Goal: Information Seeking & Learning: Learn about a topic

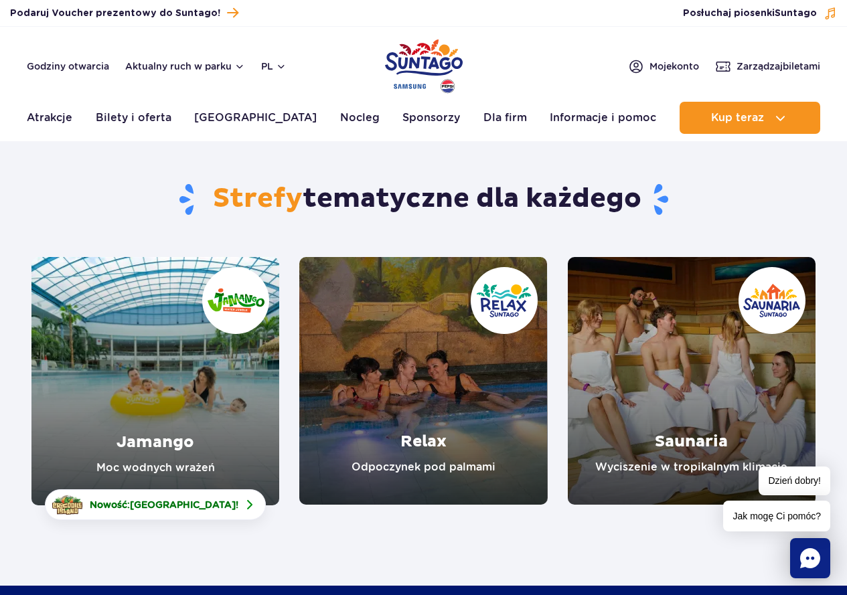
click at [433, 391] on link "Relax" at bounding box center [423, 381] width 248 height 248
click at [672, 389] on link "Saunaria" at bounding box center [691, 381] width 248 height 248
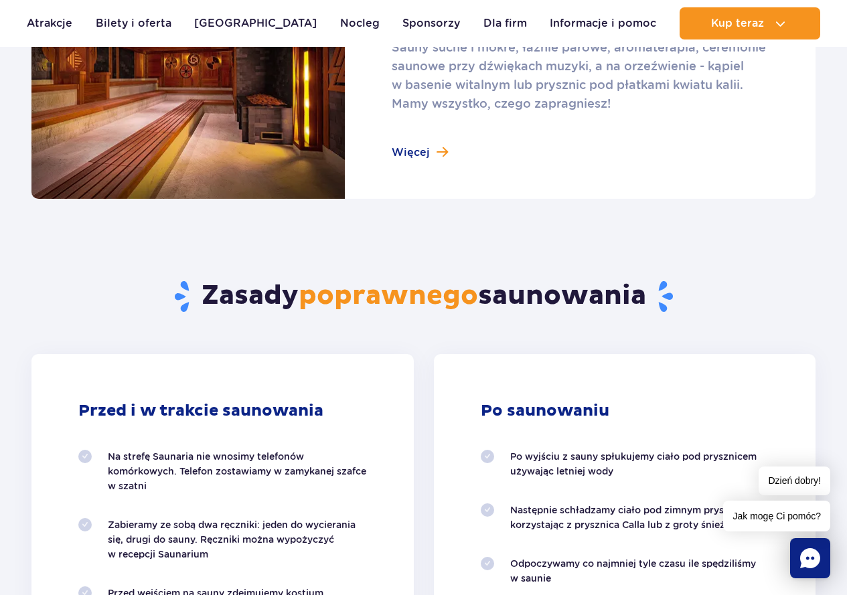
scroll to position [1004, 0]
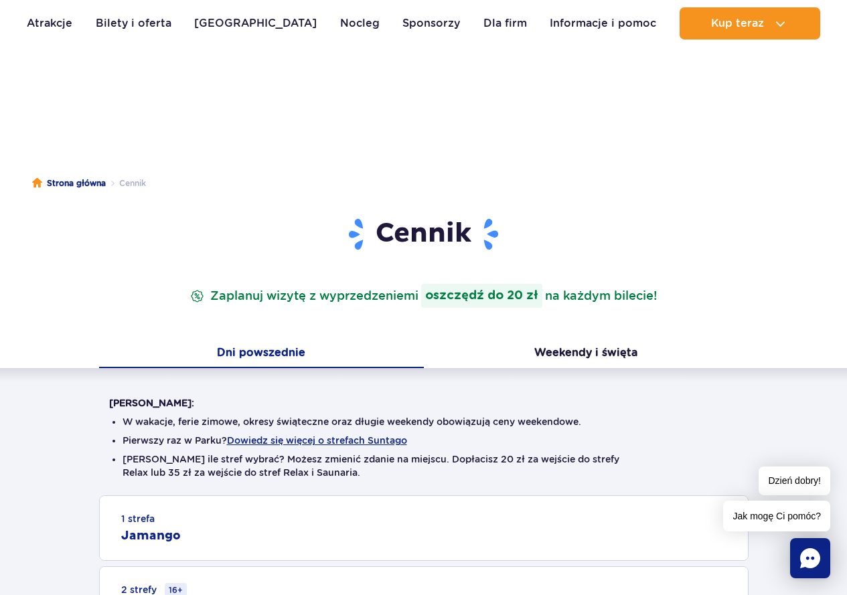
scroll to position [268, 0]
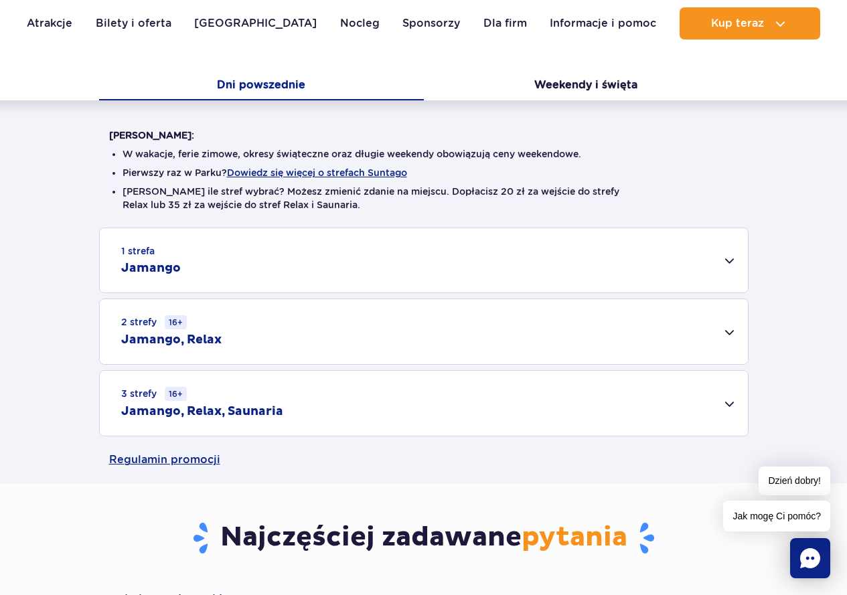
click at [563, 393] on div "3 strefy 16+ Jamango, Relax, Saunaria" at bounding box center [424, 403] width 648 height 65
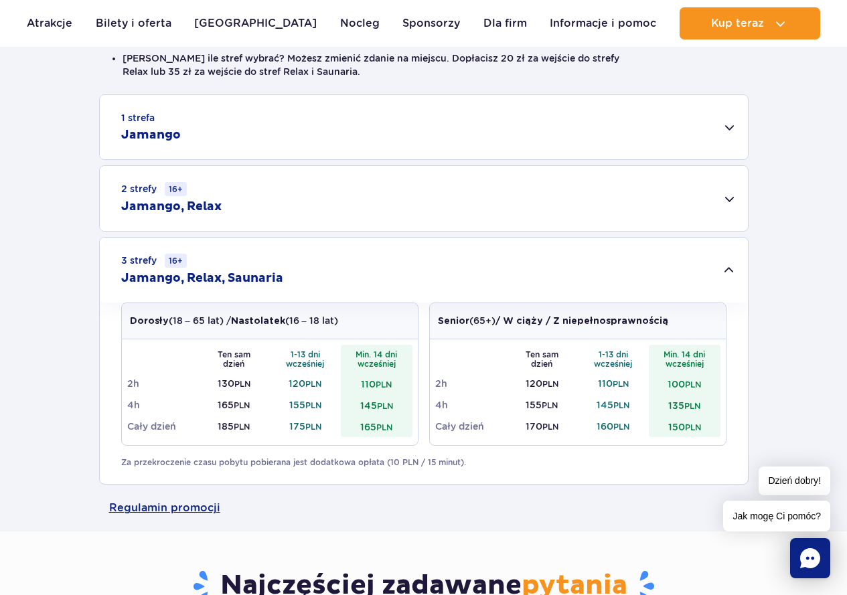
scroll to position [402, 0]
click at [349, 201] on div "2 strefy 16+ Jamango, Relax" at bounding box center [424, 197] width 648 height 65
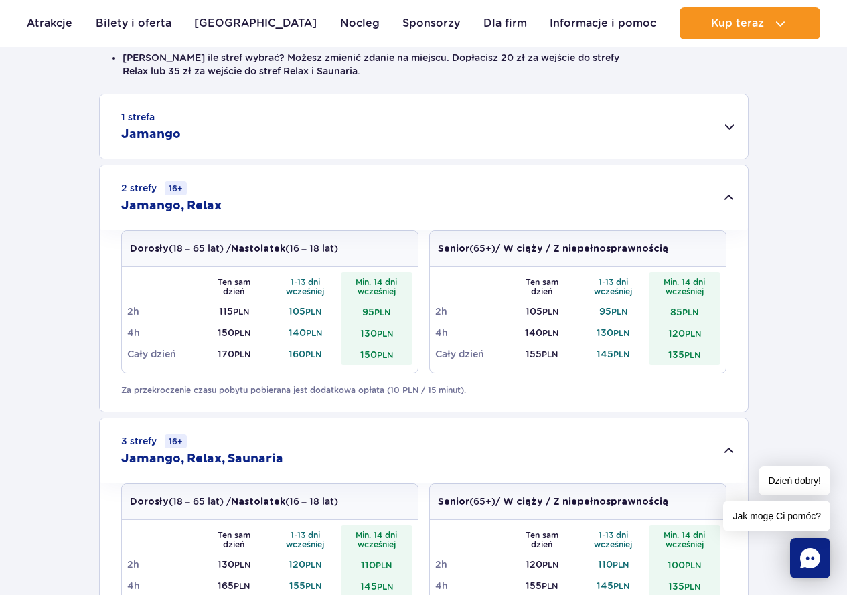
click at [280, 119] on div "1 strefa Jamango" at bounding box center [424, 126] width 648 height 64
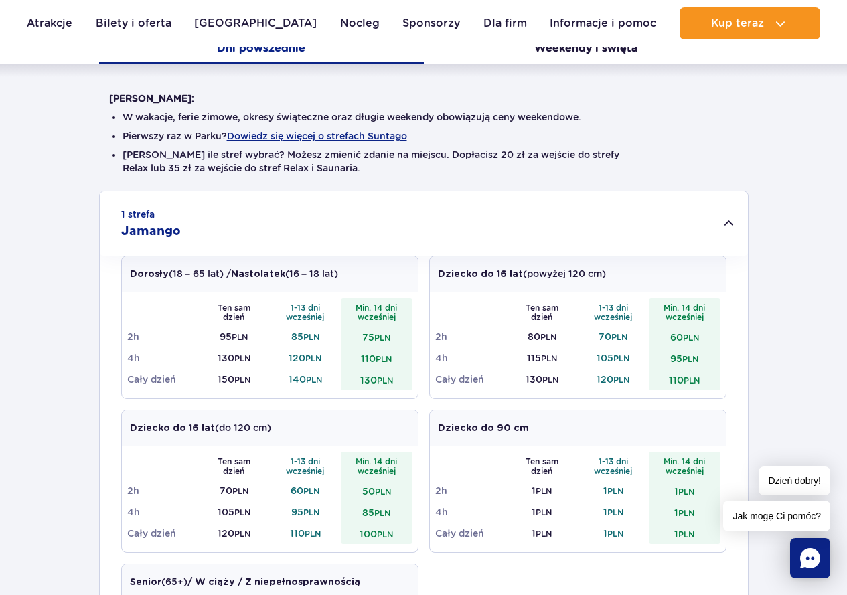
scroll to position [67, 0]
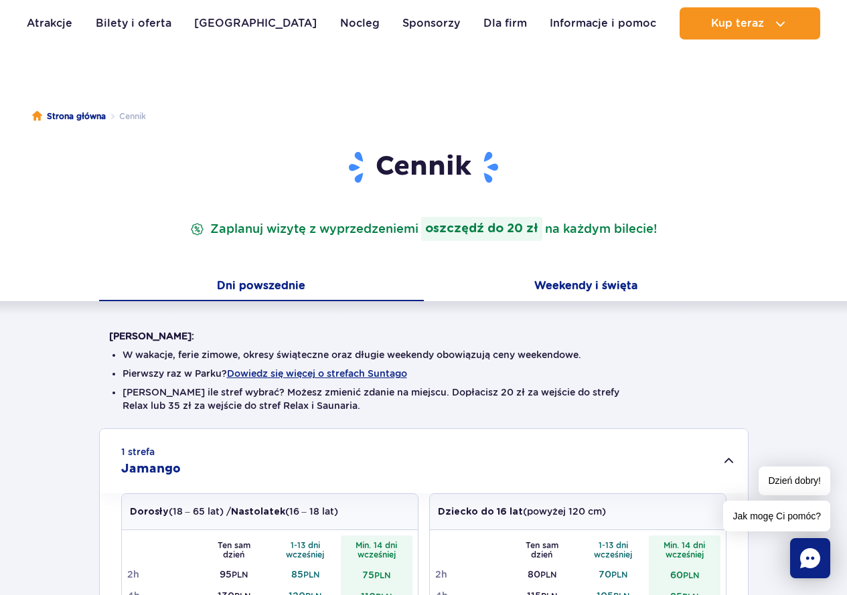
click at [578, 287] on button "Weekendy i święta" at bounding box center [586, 287] width 325 height 28
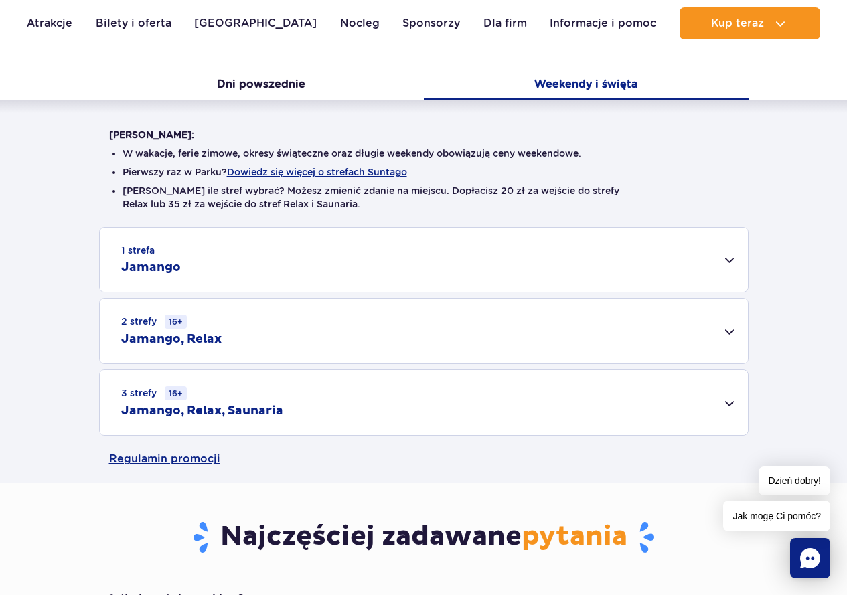
scroll to position [268, 0]
click at [307, 342] on div "2 strefy 16+ Jamango, Relax" at bounding box center [424, 331] width 648 height 65
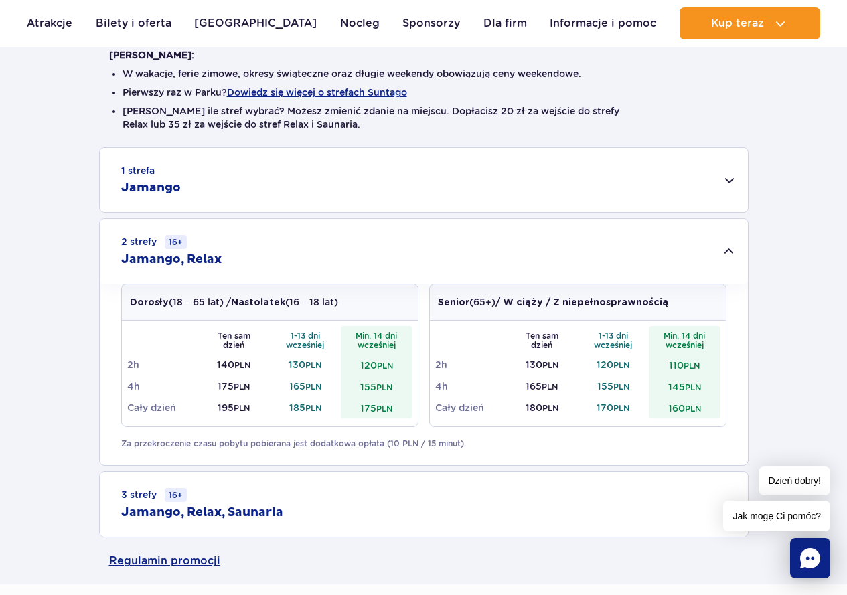
scroll to position [468, 0]
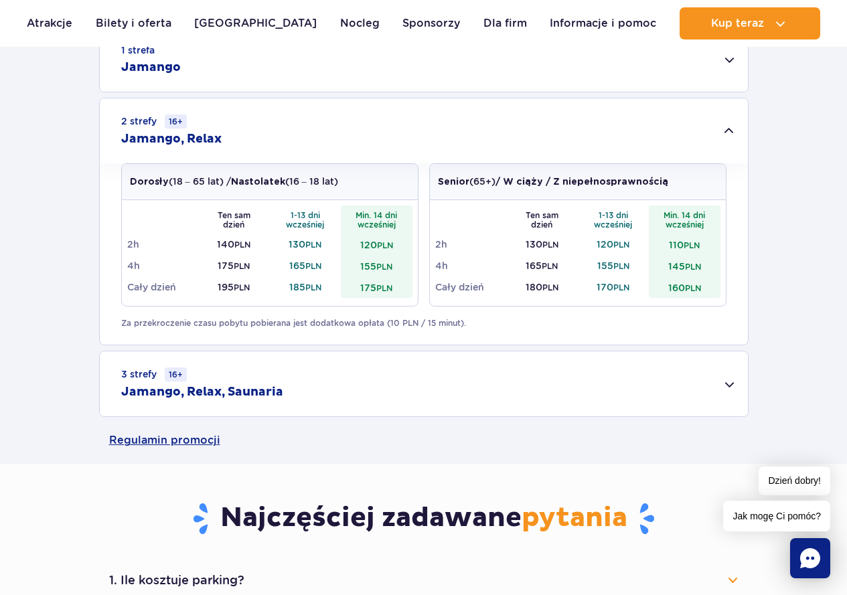
click at [311, 388] on div "3 strefy 16+ Jamango, Relax, Saunaria" at bounding box center [424, 383] width 648 height 65
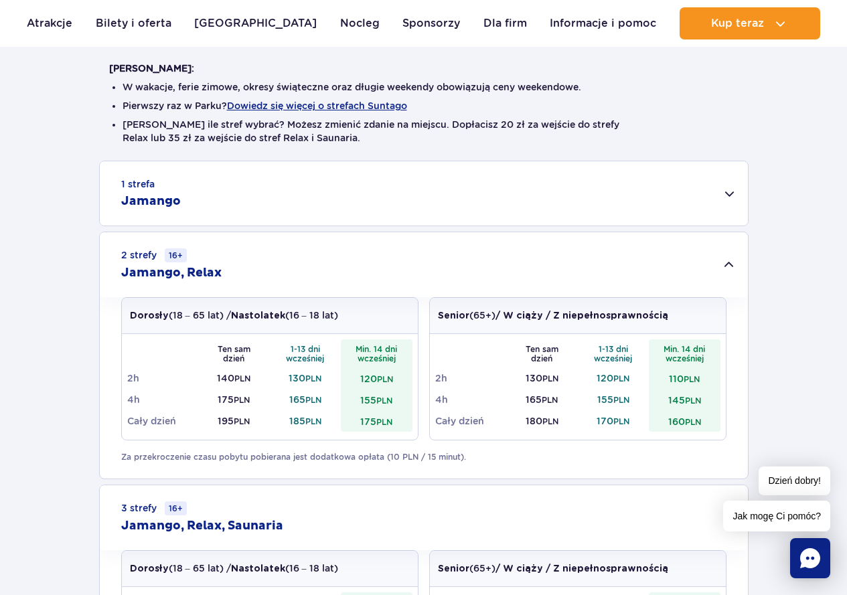
scroll to position [268, 0]
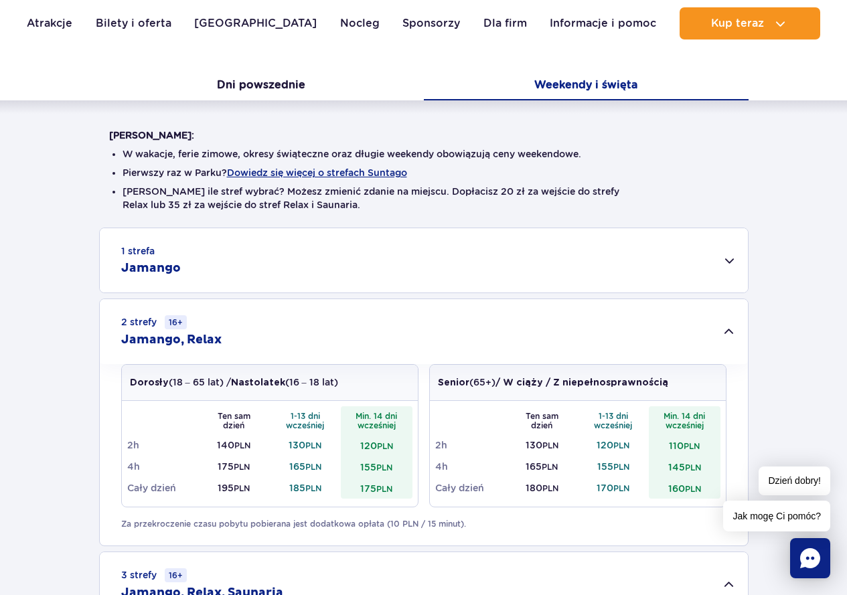
click at [294, 282] on div "1 strefa Jamango" at bounding box center [424, 260] width 648 height 64
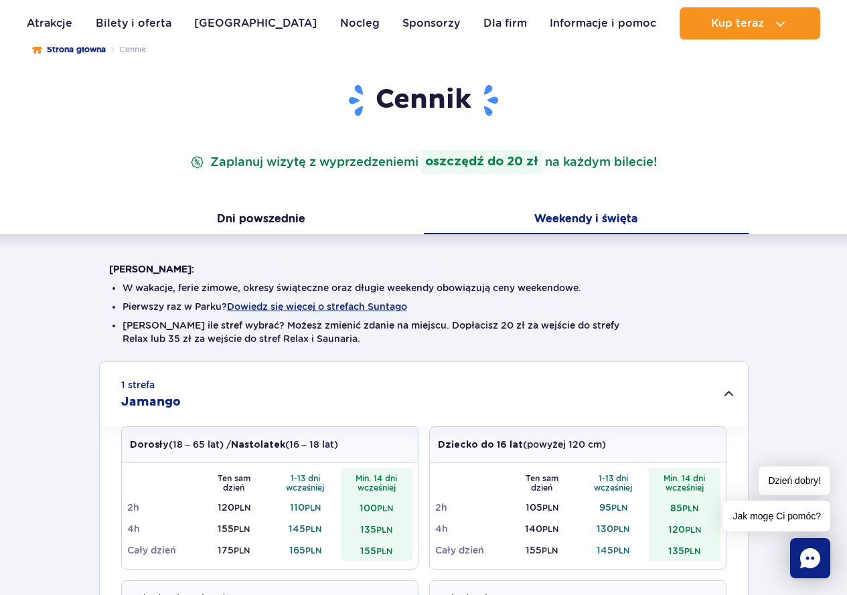
scroll to position [0, 0]
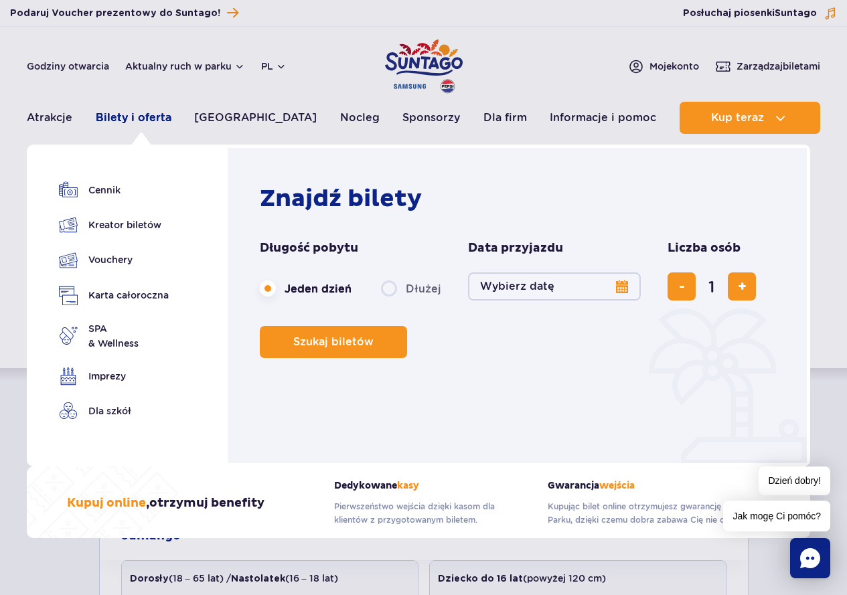
click at [159, 122] on link "Bilety i oferta" at bounding box center [134, 118] width 76 height 32
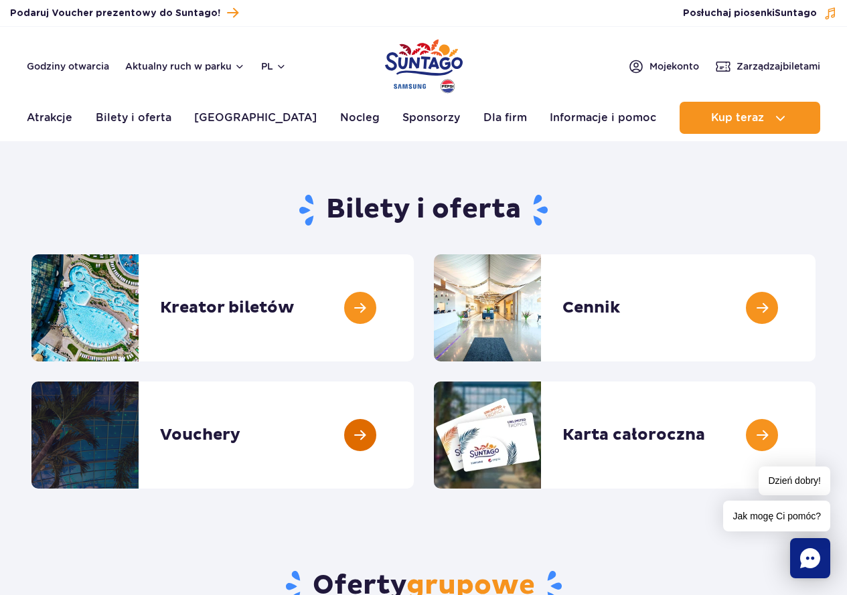
click at [414, 440] on link at bounding box center [414, 434] width 0 height 107
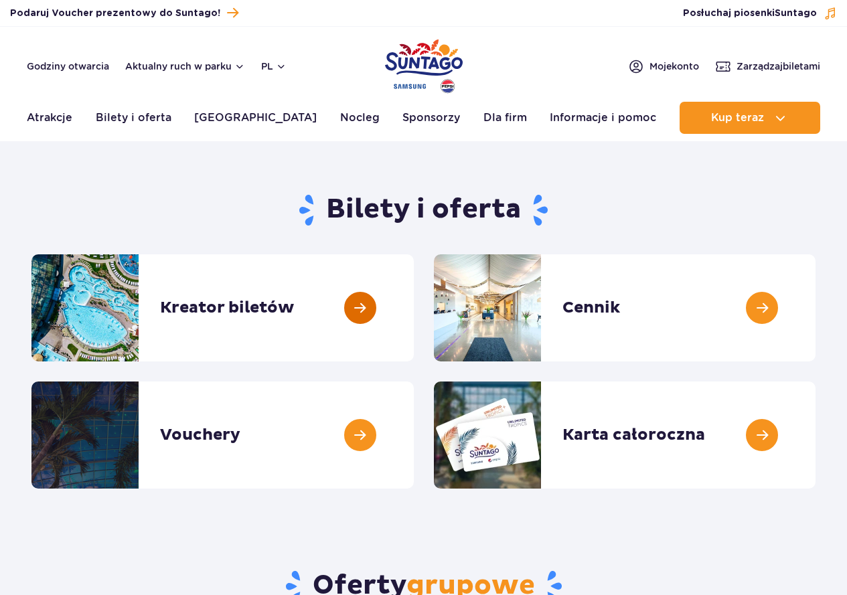
click at [414, 327] on link at bounding box center [414, 307] width 0 height 107
click at [815, 305] on link at bounding box center [815, 307] width 0 height 107
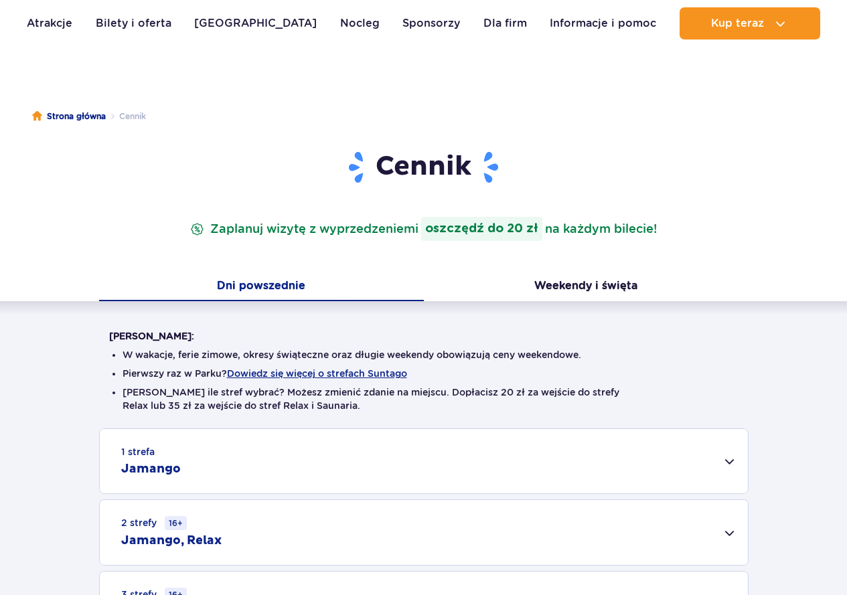
scroll to position [201, 0]
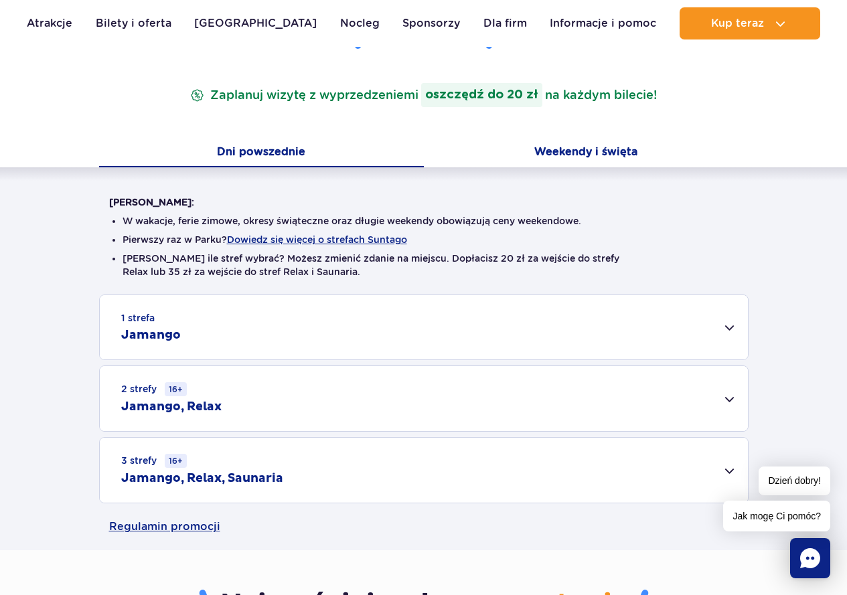
click at [549, 145] on button "Weekendy i święta" at bounding box center [586, 153] width 325 height 28
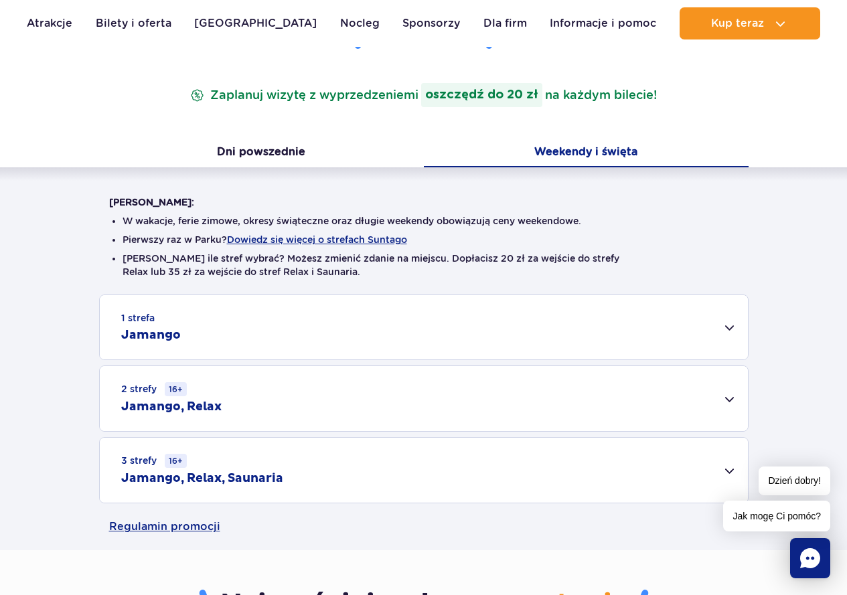
click at [283, 395] on div "2 strefy 16+ Jamango, Relax" at bounding box center [424, 398] width 648 height 65
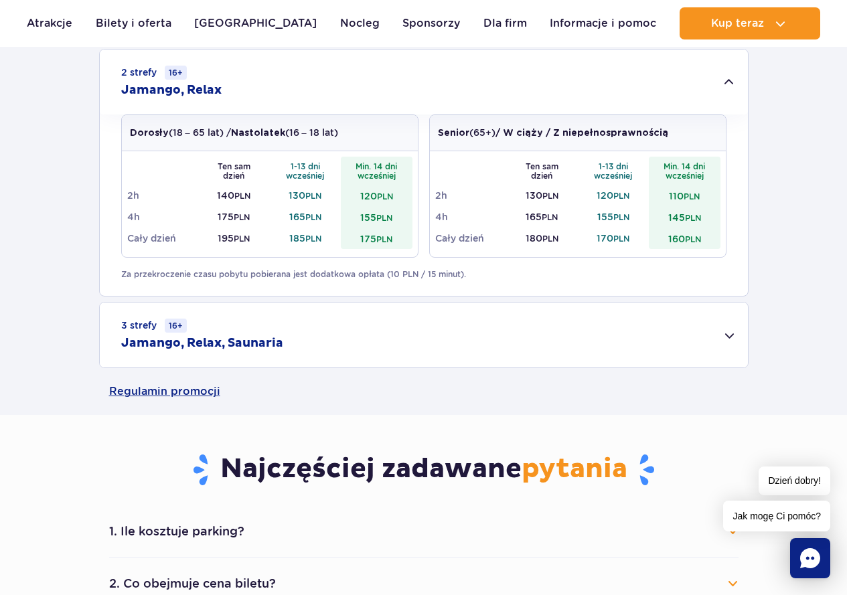
scroll to position [535, 0]
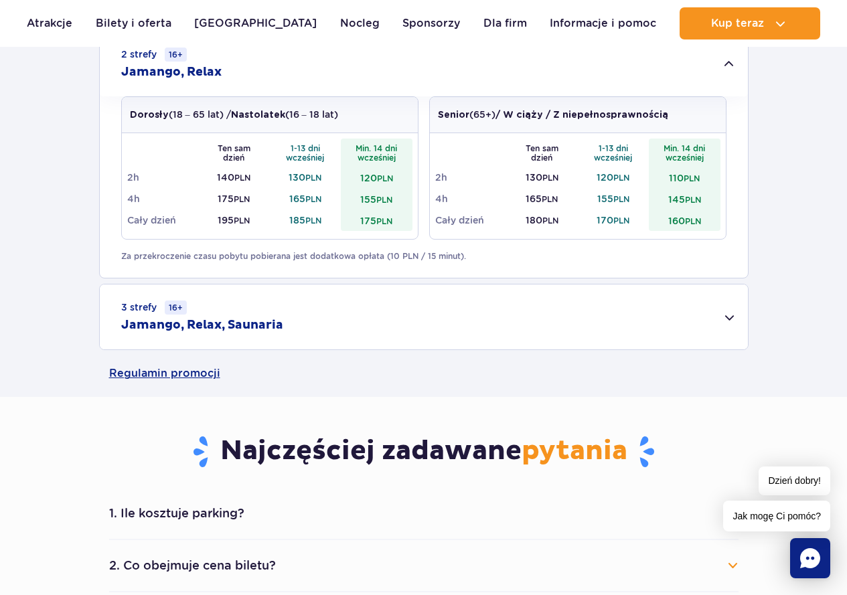
click at [302, 332] on div "3 strefy 16+ Jamango, Relax, Saunaria" at bounding box center [424, 316] width 648 height 65
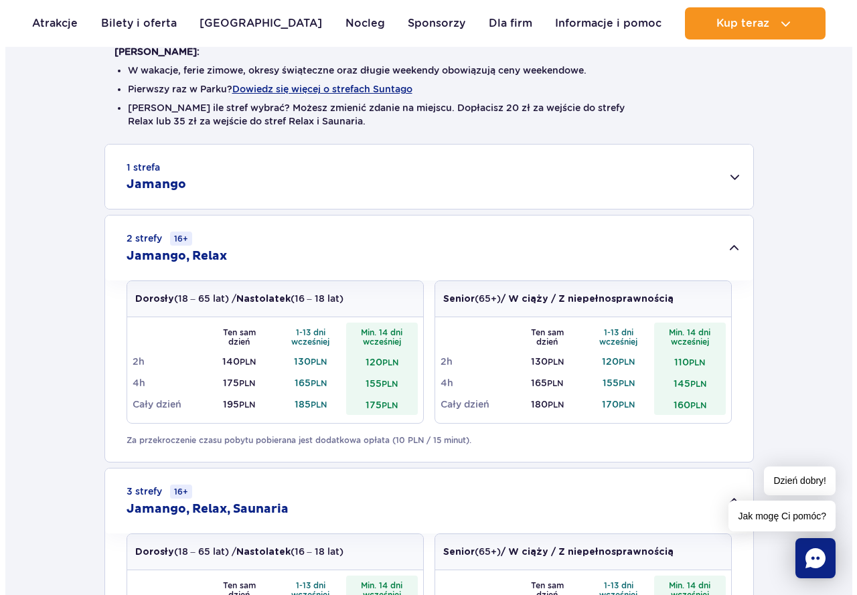
scroll to position [268, 0]
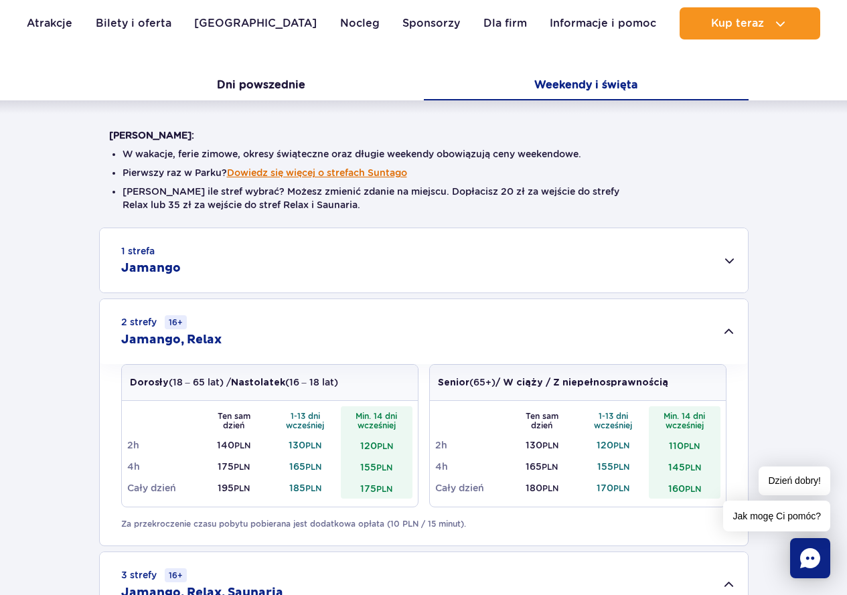
click at [307, 177] on button "Dowiedz się więcej o strefach Suntago" at bounding box center [317, 172] width 180 height 11
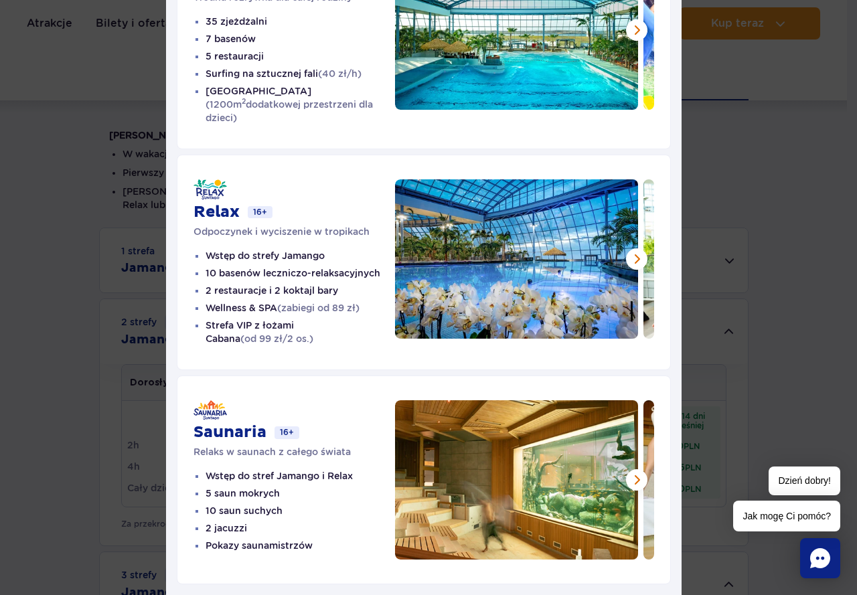
scroll to position [220, 0]
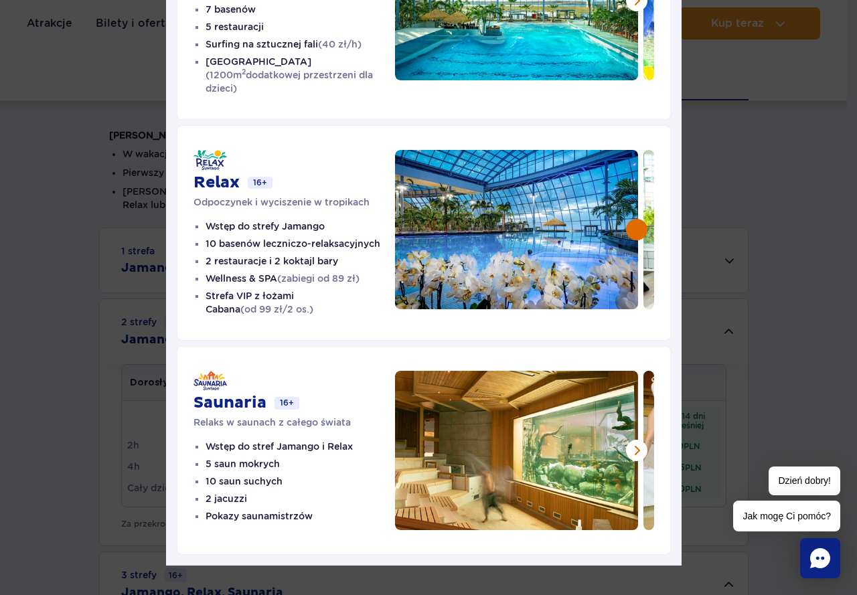
click at [626, 219] on button at bounding box center [636, 229] width 21 height 21
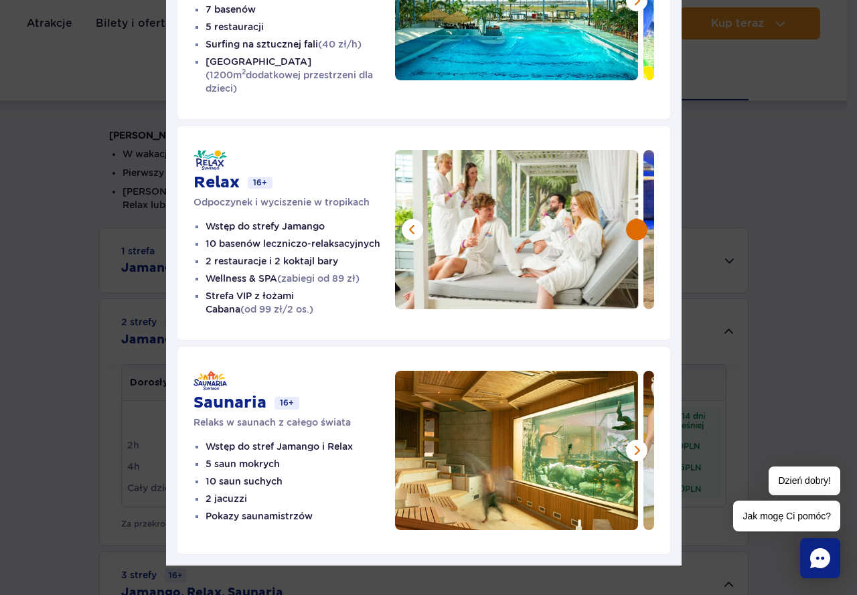
click at [626, 219] on button at bounding box center [636, 229] width 21 height 21
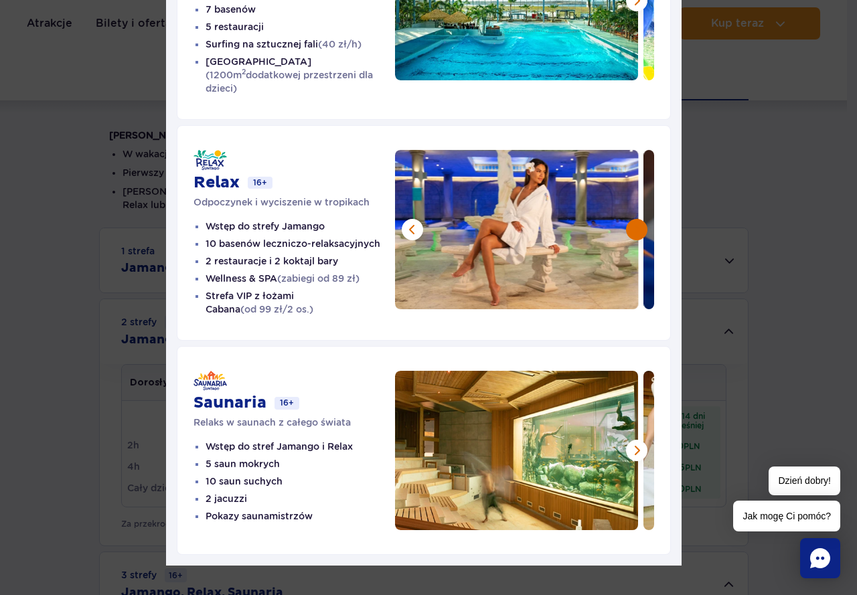
click at [626, 219] on button at bounding box center [636, 229] width 21 height 21
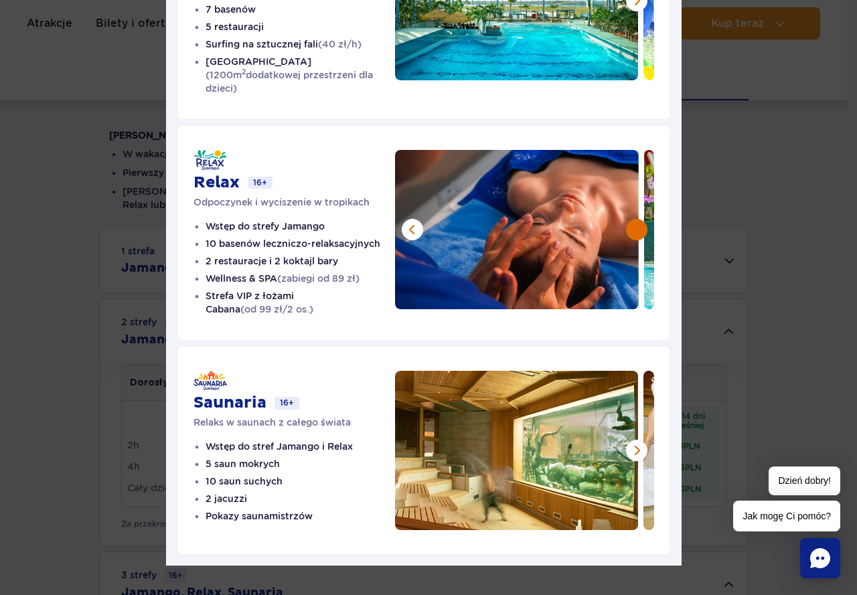
click at [626, 219] on button at bounding box center [636, 229] width 21 height 21
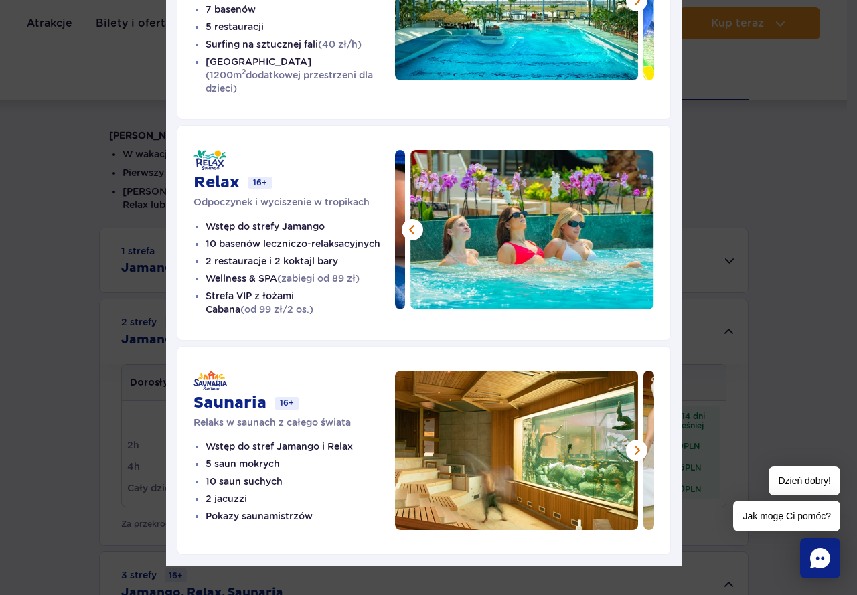
click at [625, 219] on img at bounding box center [532, 229] width 244 height 159
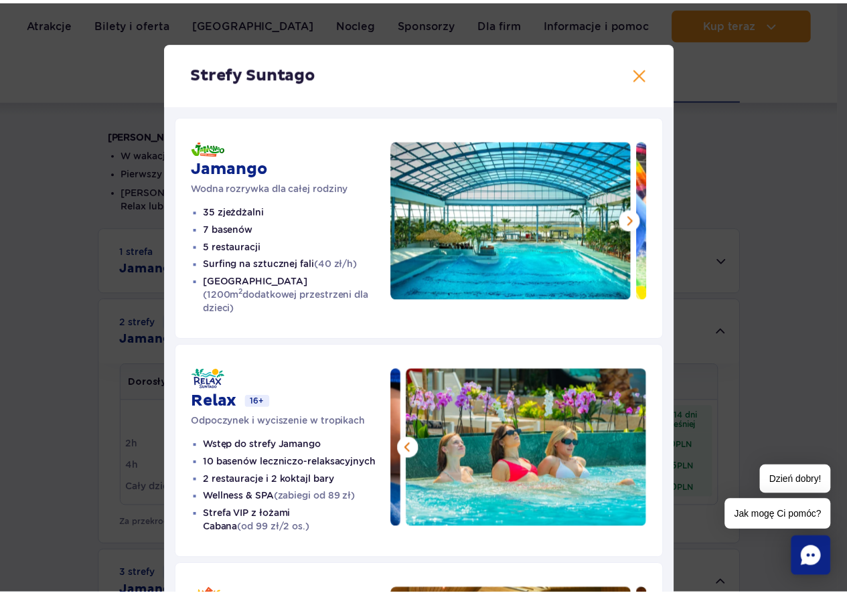
scroll to position [0, 0]
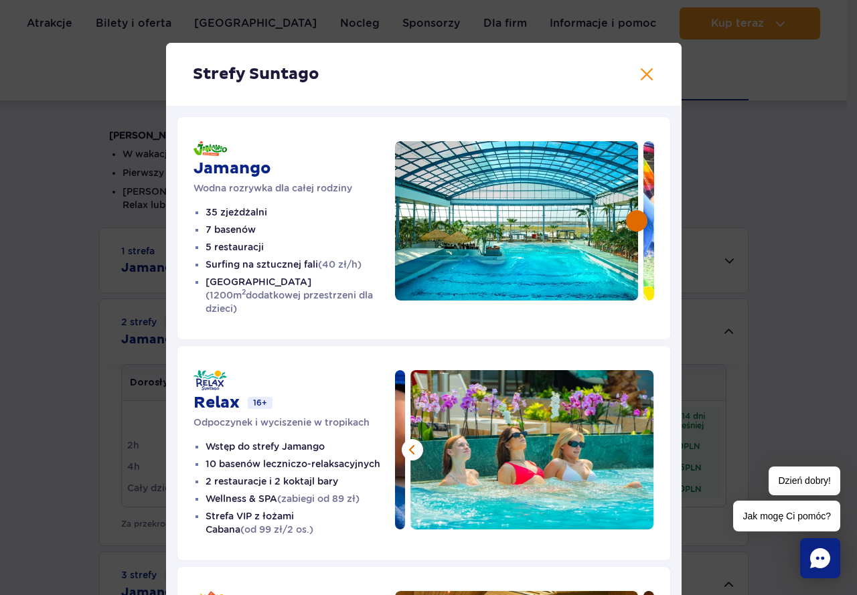
click at [626, 225] on button at bounding box center [636, 220] width 21 height 21
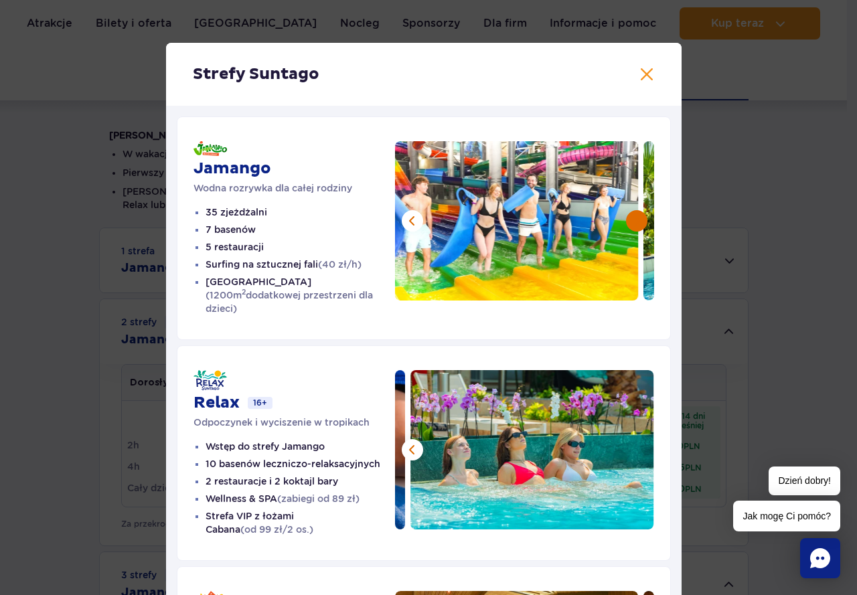
click at [626, 225] on button at bounding box center [636, 220] width 21 height 21
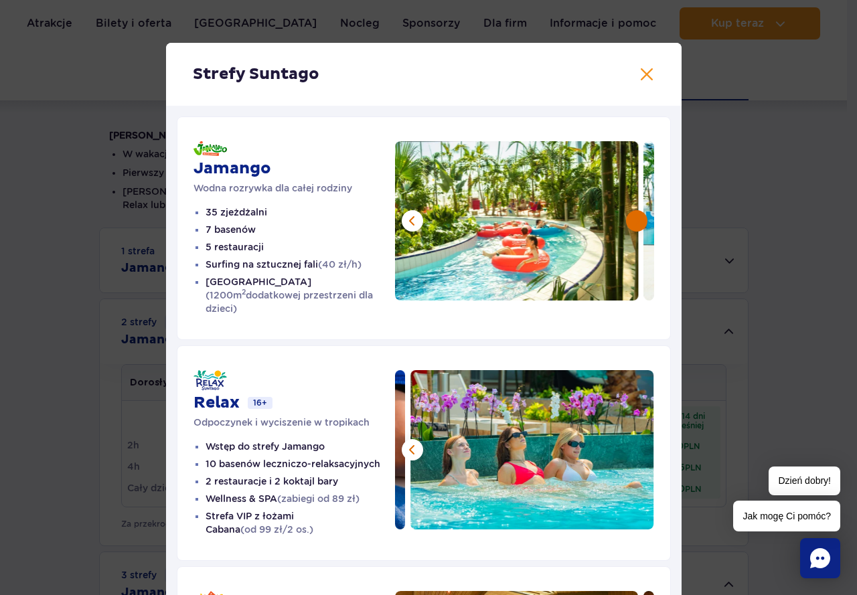
click at [626, 225] on button at bounding box center [636, 220] width 21 height 21
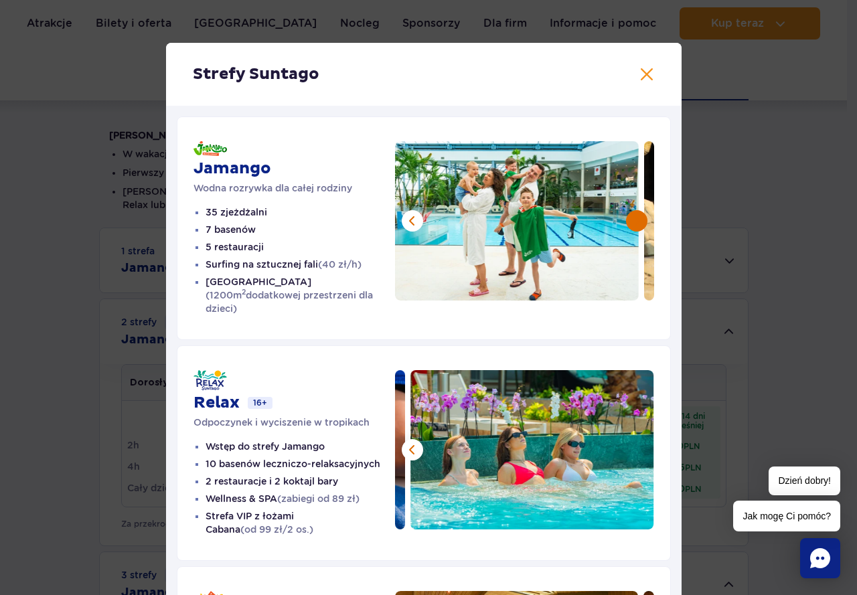
click at [626, 225] on button at bounding box center [636, 220] width 21 height 21
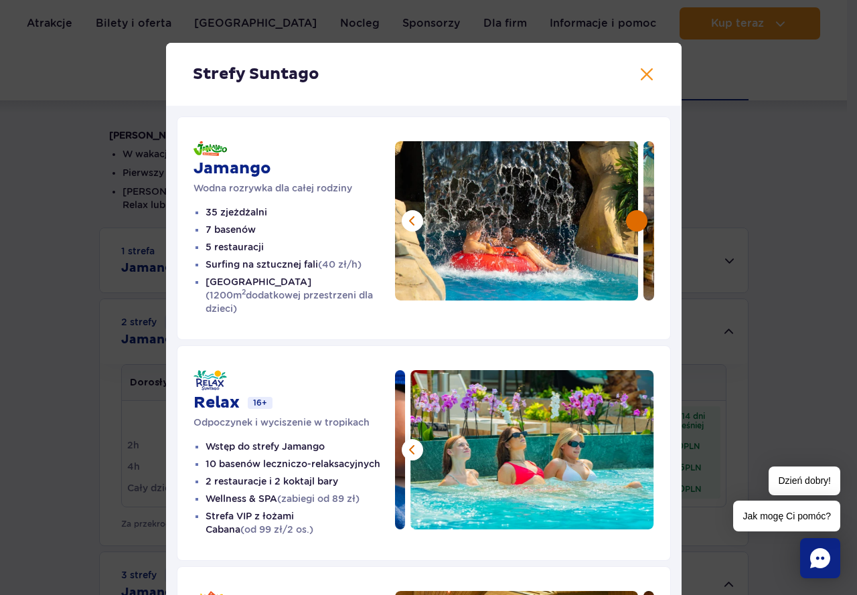
click at [626, 225] on button at bounding box center [636, 220] width 21 height 21
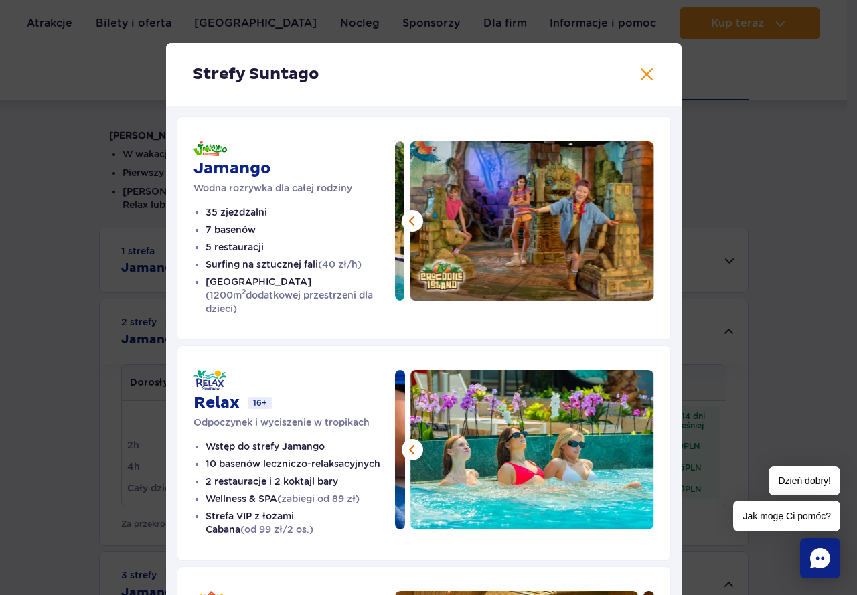
click at [625, 225] on img at bounding box center [532, 220] width 244 height 159
click at [643, 76] on button at bounding box center [646, 74] width 16 height 16
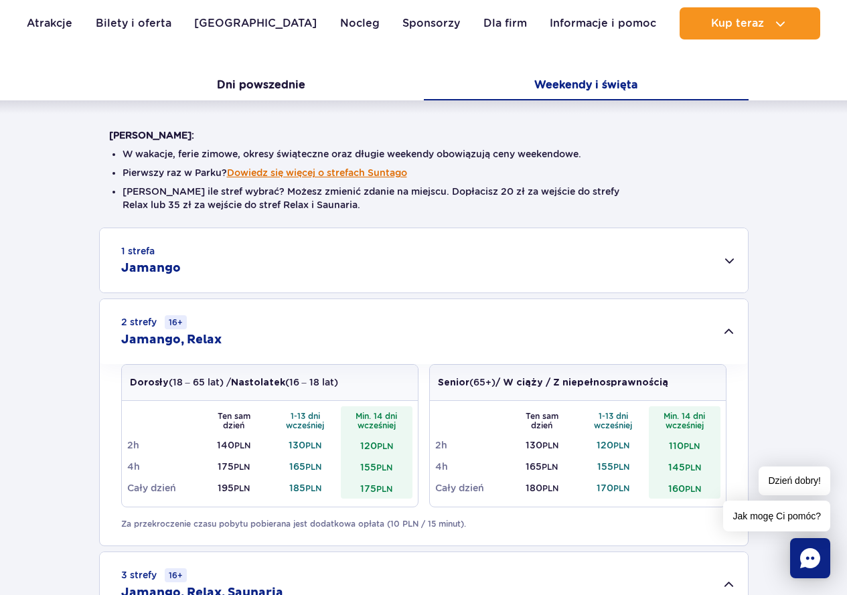
click at [267, 171] on button "Dowiedz się więcej o strefach Suntago" at bounding box center [317, 172] width 180 height 11
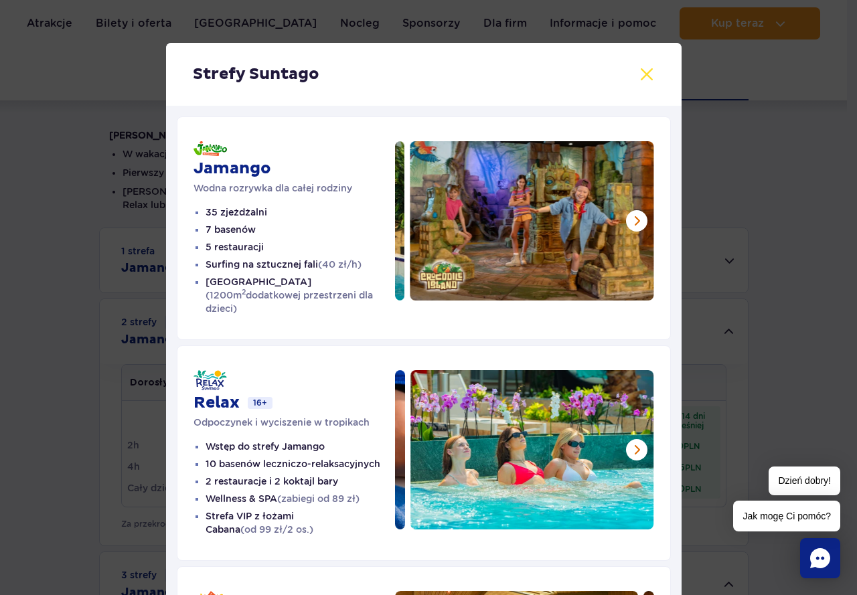
click at [641, 77] on button at bounding box center [646, 74] width 16 height 16
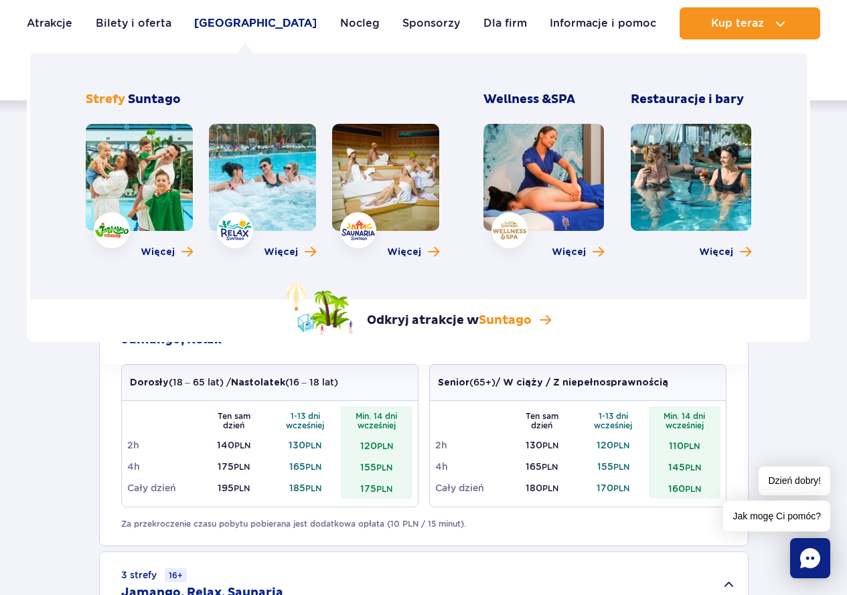
click at [251, 25] on link "[GEOGRAPHIC_DATA]" at bounding box center [255, 23] width 122 height 32
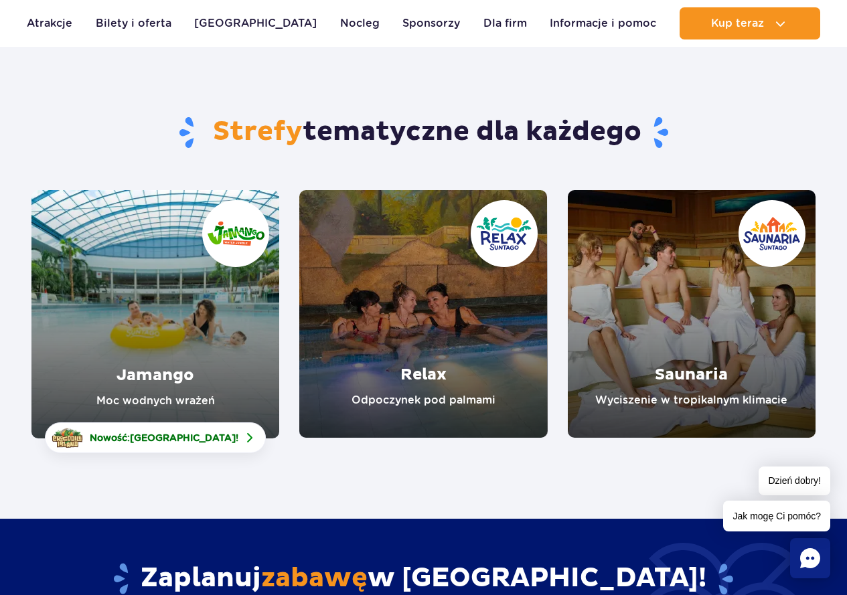
click at [419, 355] on link "Relax" at bounding box center [423, 314] width 248 height 248
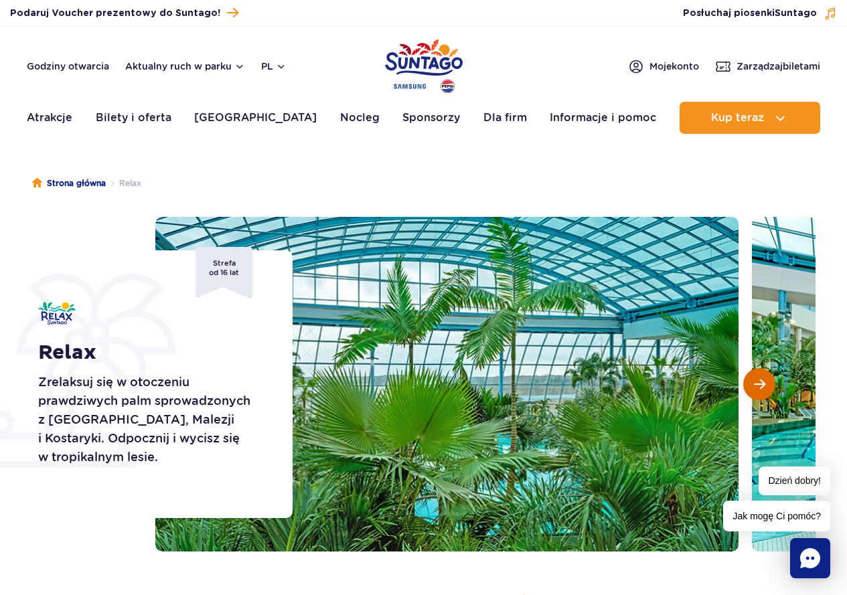
click at [754, 385] on span "Następny slajd" at bounding box center [759, 384] width 11 height 12
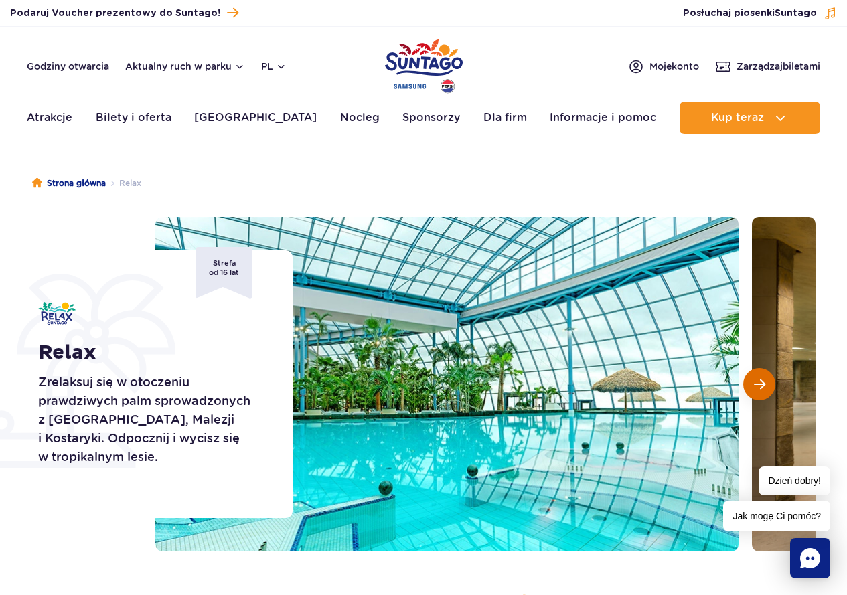
click at [754, 385] on span "Następny slajd" at bounding box center [759, 384] width 11 height 12
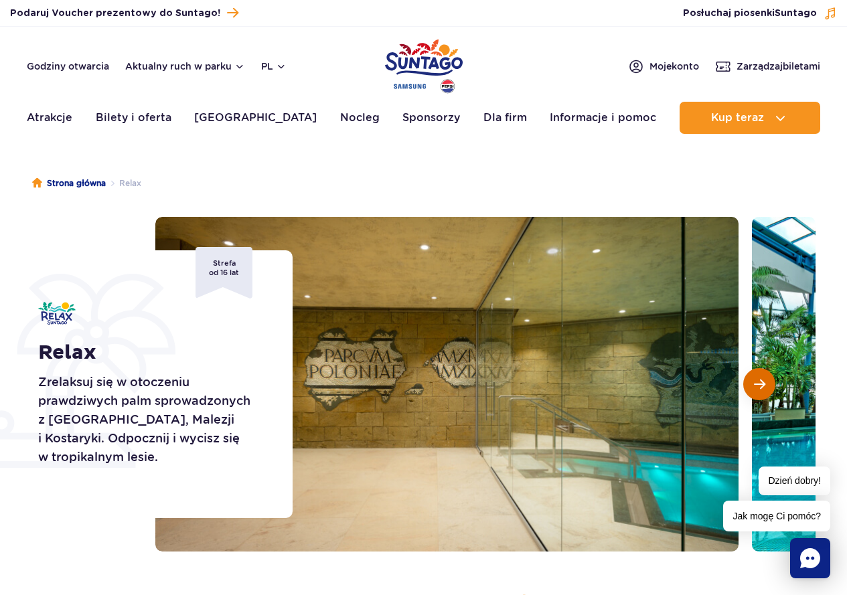
click at [754, 385] on span "Następny slajd" at bounding box center [759, 384] width 11 height 12
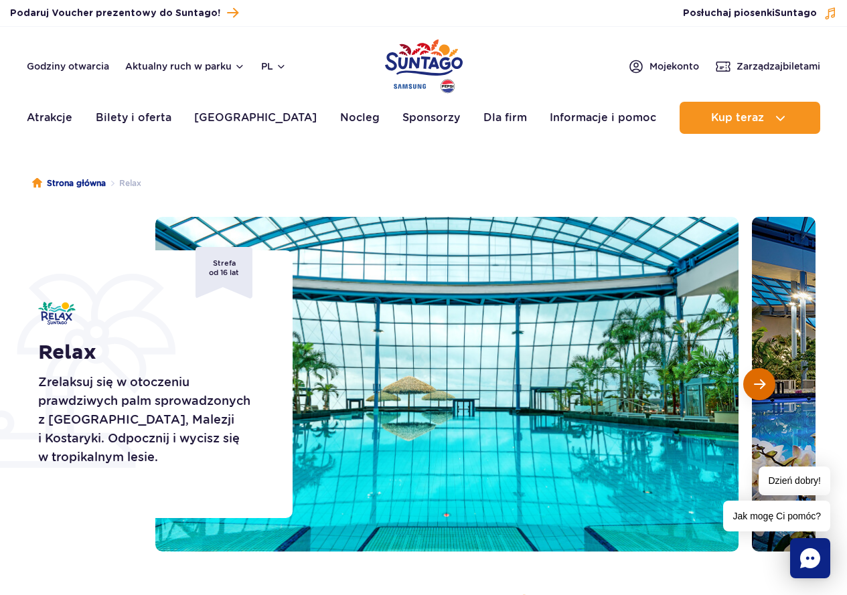
click at [754, 385] on span "Następny slajd" at bounding box center [759, 384] width 11 height 12
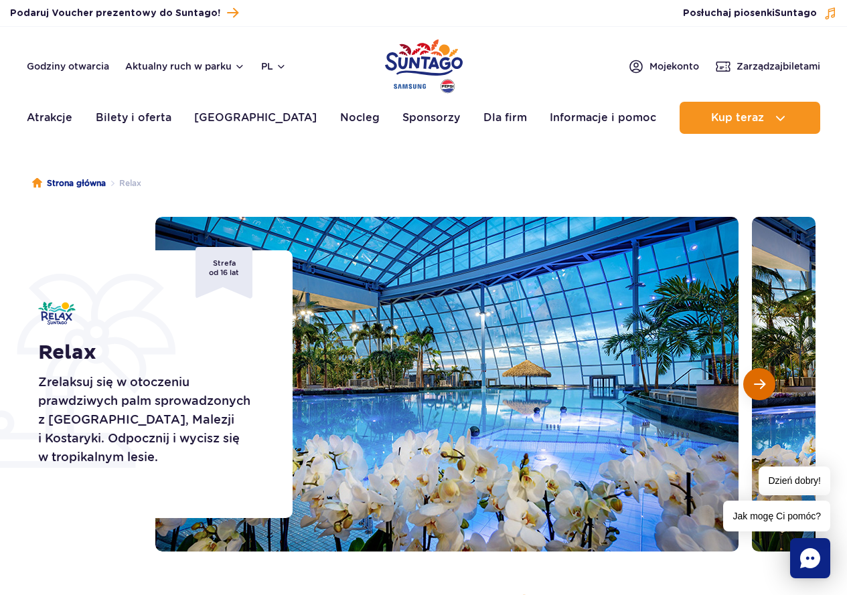
click at [754, 385] on span "Następny slajd" at bounding box center [759, 384] width 11 height 12
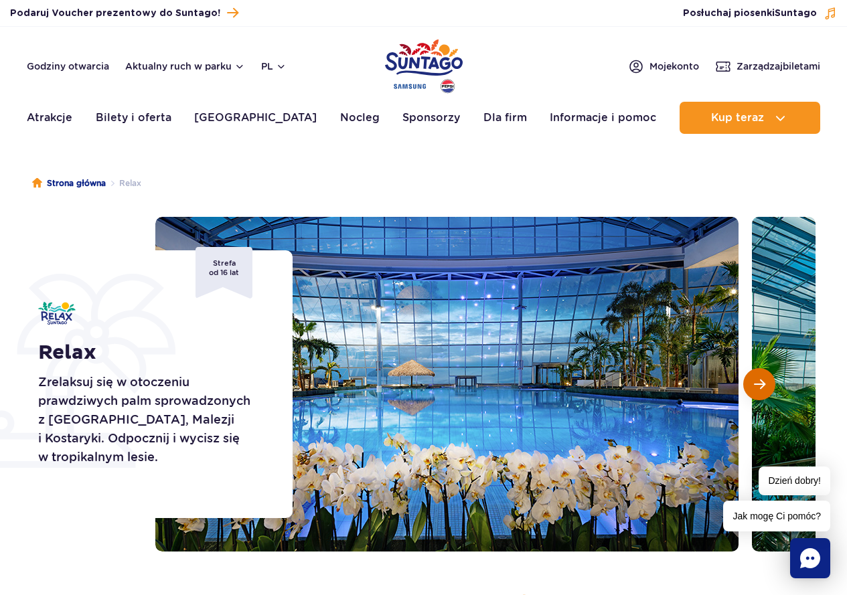
click at [754, 385] on span "Następny slajd" at bounding box center [759, 384] width 11 height 12
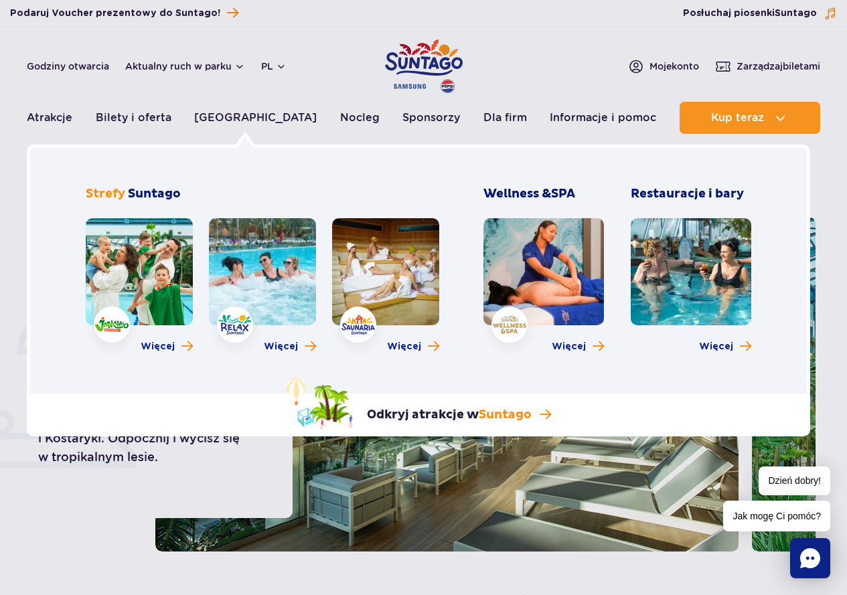
click at [666, 284] on link at bounding box center [690, 271] width 120 height 107
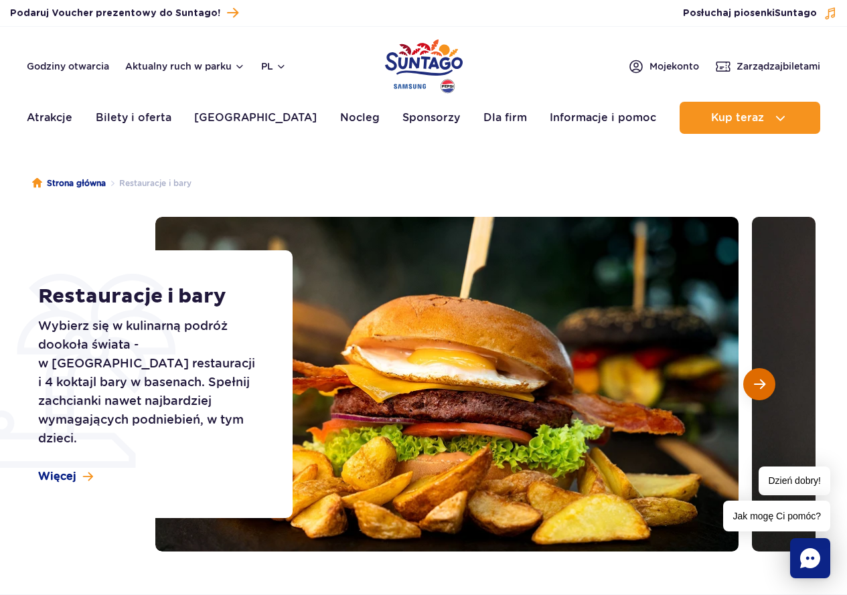
click at [756, 392] on button "Następny slajd" at bounding box center [759, 384] width 32 height 32
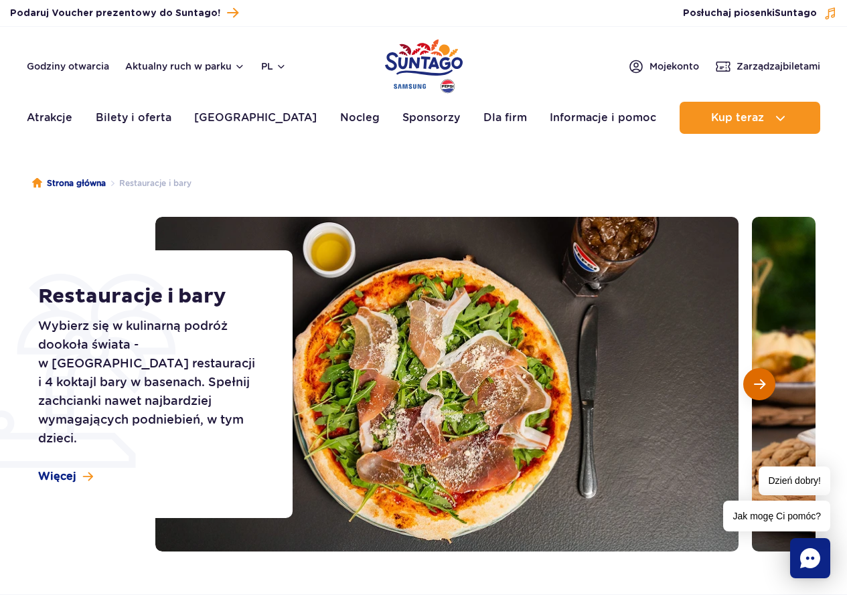
click at [756, 392] on button "Następny slajd" at bounding box center [759, 384] width 32 height 32
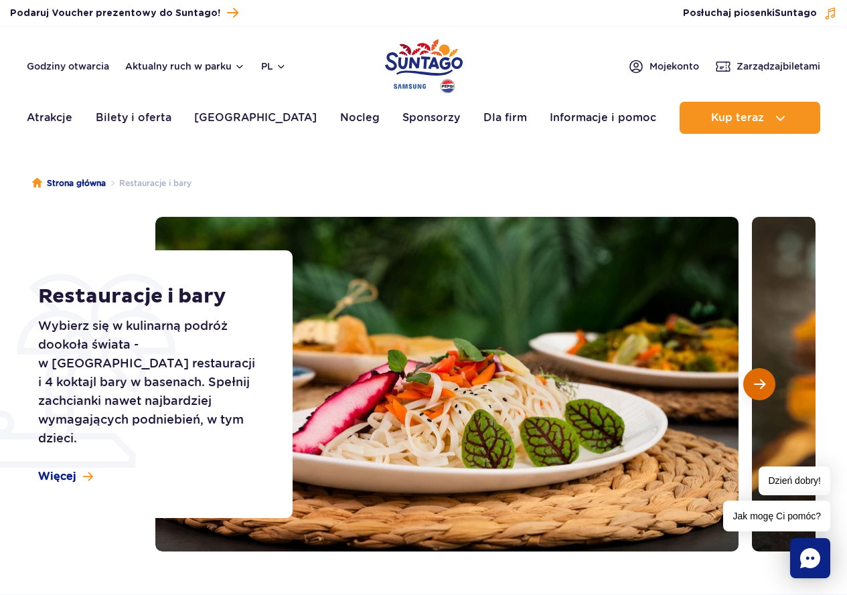
click at [756, 392] on button "Następny slajd" at bounding box center [759, 384] width 32 height 32
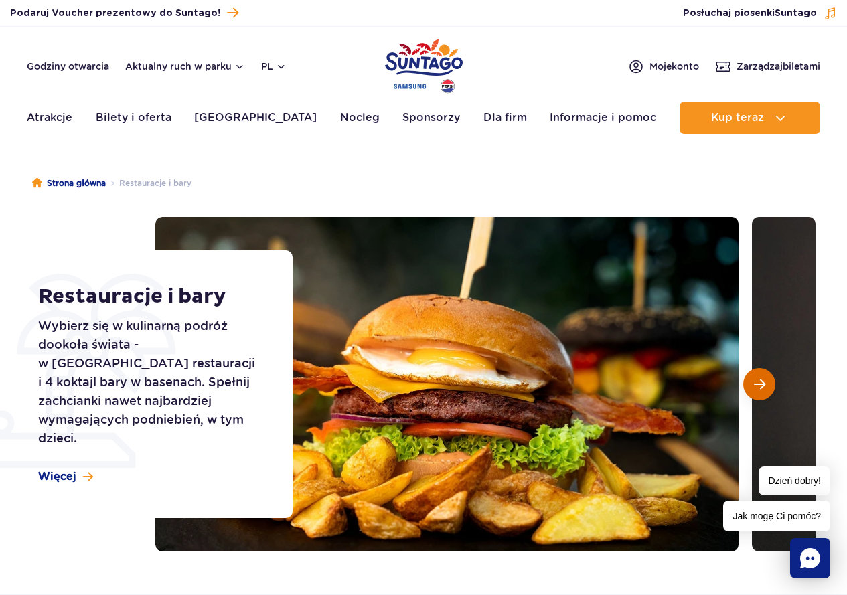
click at [756, 392] on button "Następny slajd" at bounding box center [759, 384] width 32 height 32
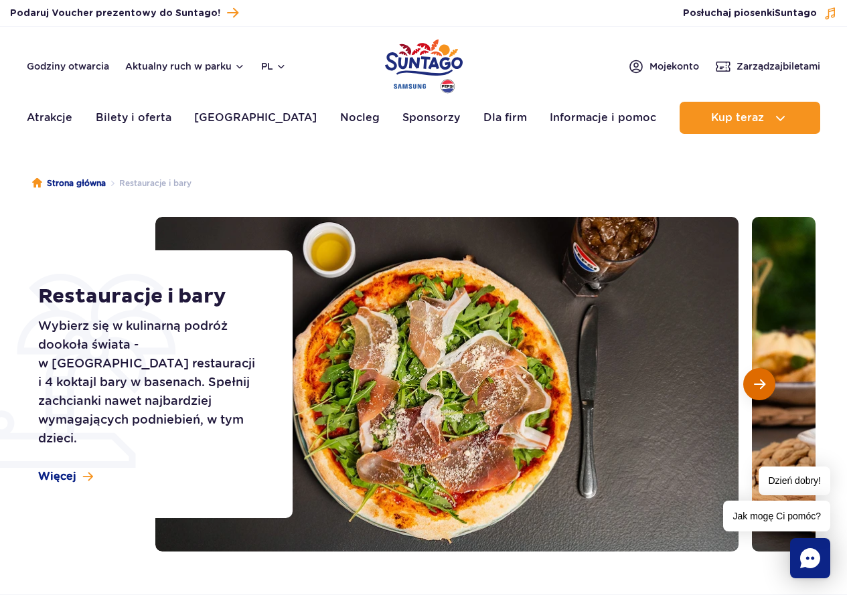
click at [756, 392] on button "Następny slajd" at bounding box center [759, 384] width 32 height 32
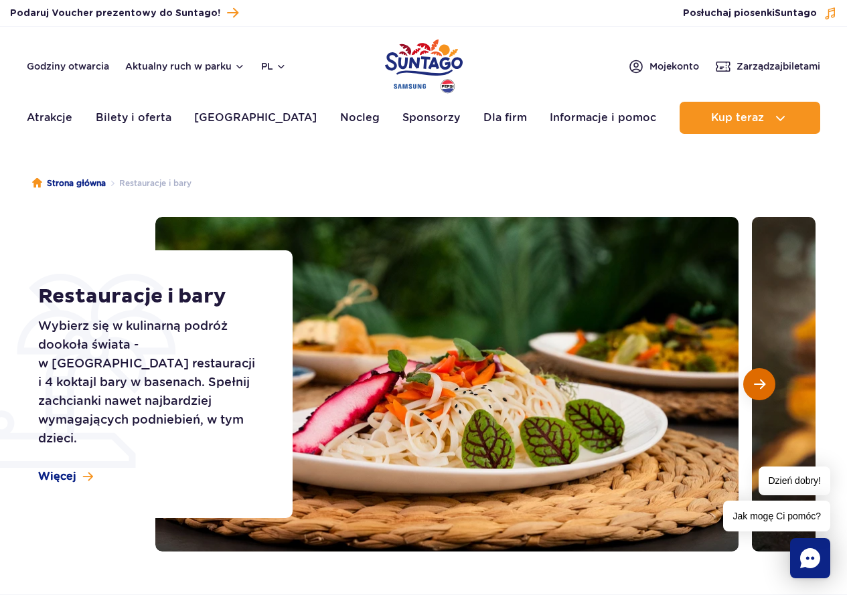
click at [756, 392] on button "Następny slajd" at bounding box center [759, 384] width 32 height 32
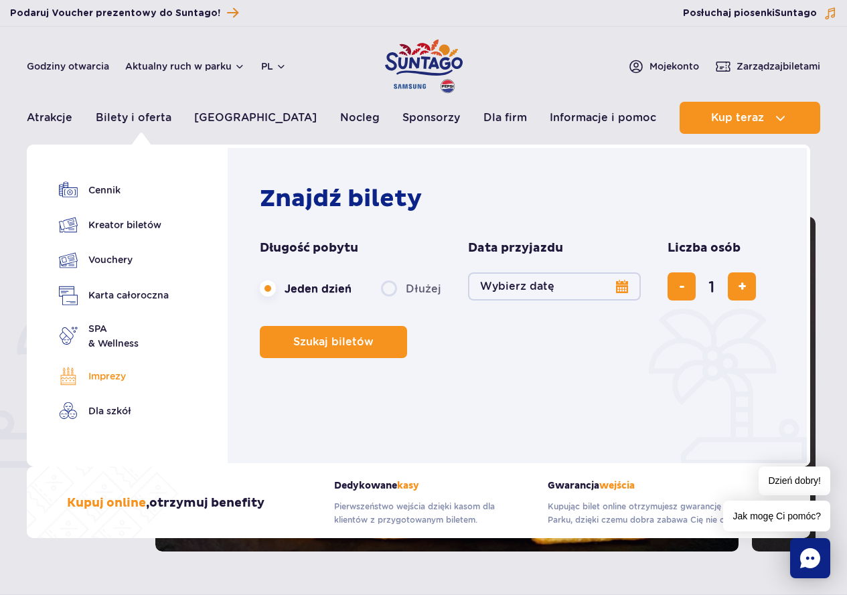
click at [113, 380] on link "Imprezy" at bounding box center [114, 376] width 110 height 19
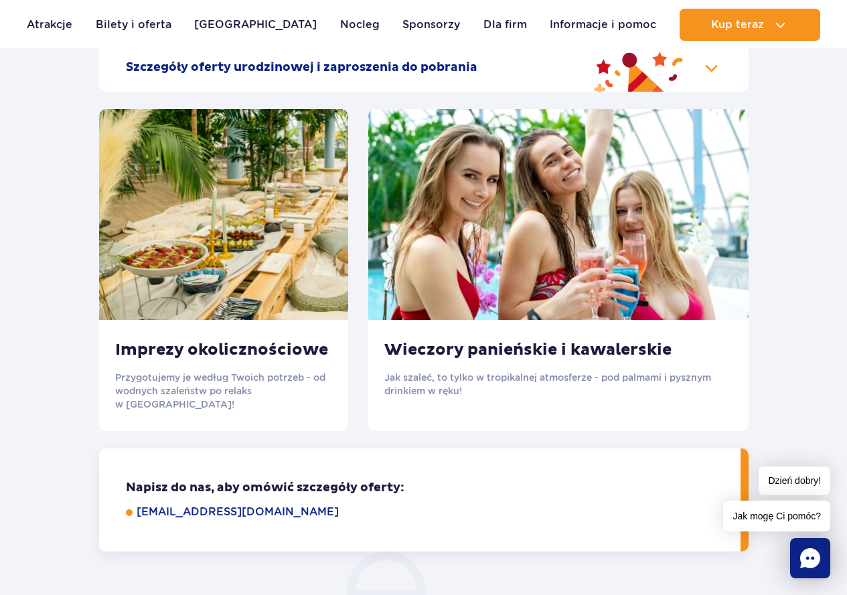
scroll to position [1740, 0]
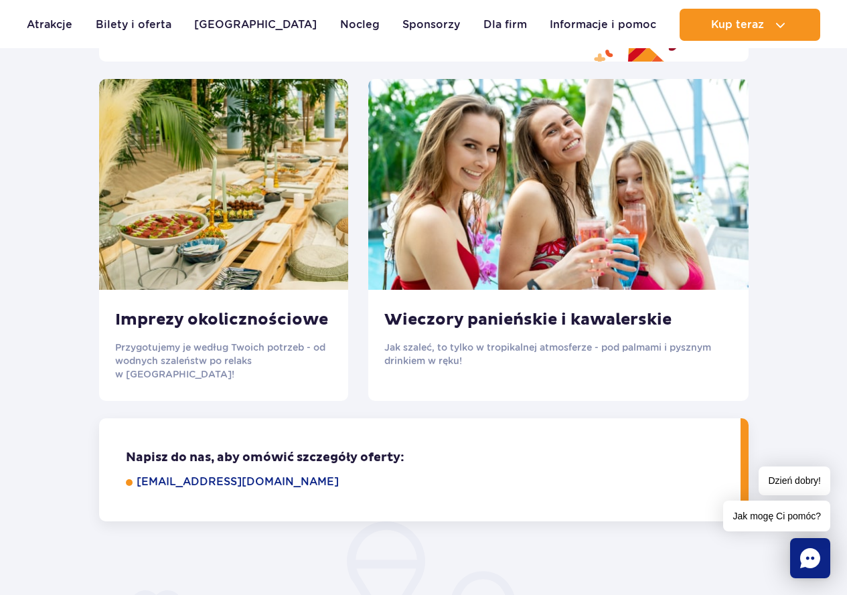
click at [479, 330] on h3 "Wieczory panieńskie i kawalerskie" at bounding box center [558, 320] width 348 height 20
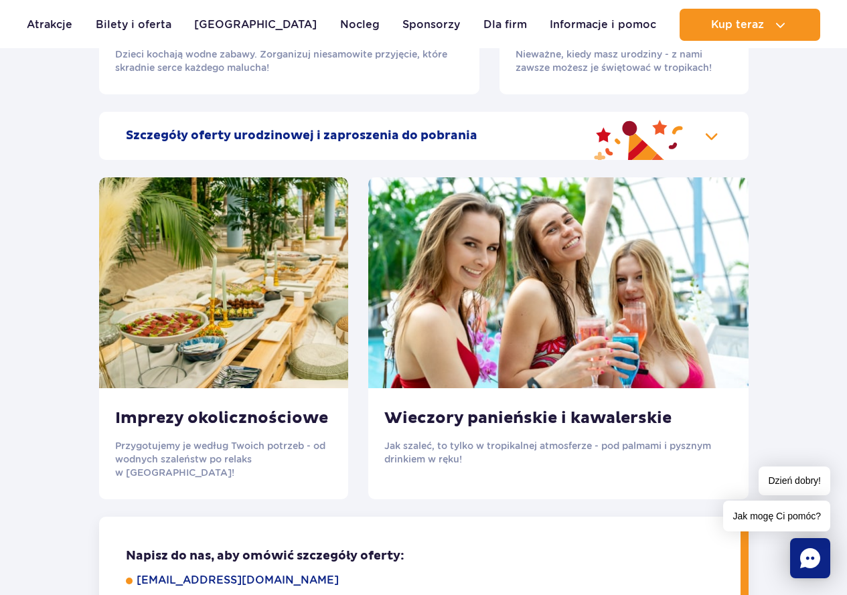
scroll to position [1472, 0]
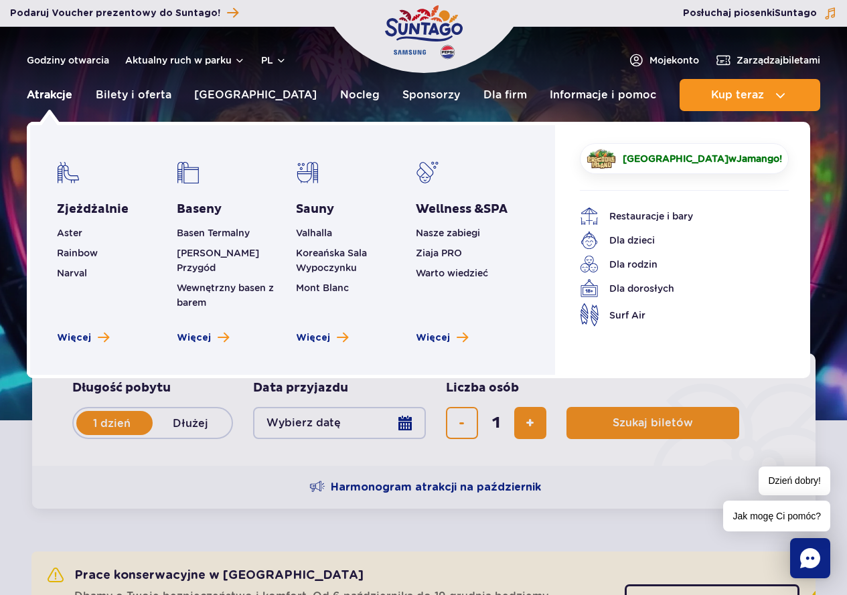
click at [42, 96] on link "Atrakcje" at bounding box center [50, 95] width 46 height 32
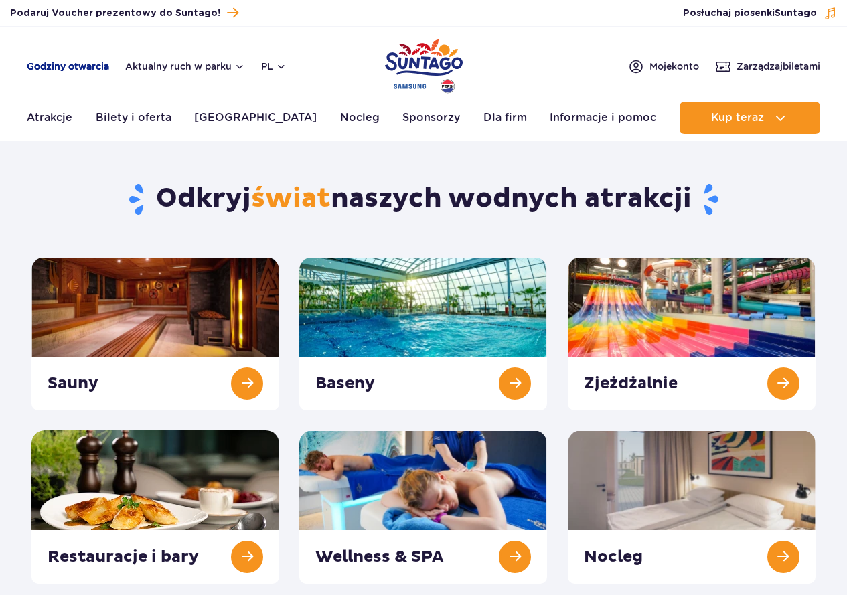
click at [54, 67] on link "Godziny otwarcia" at bounding box center [68, 66] width 82 height 13
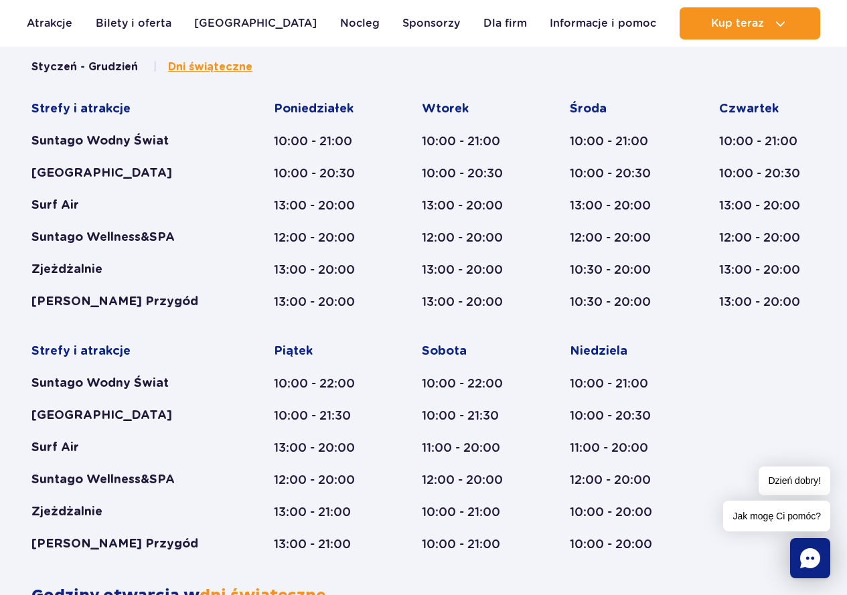
scroll to position [978, 0]
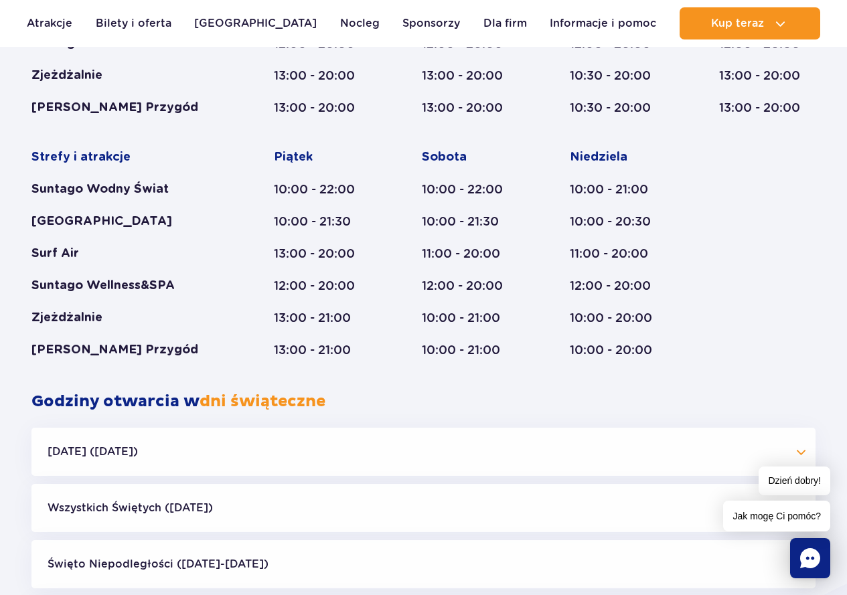
click at [357, 386] on div "Styczeń - Grudzień Dni świąteczne Strefy i atrakcje Suntago Wodny Świat Crocodi…" at bounding box center [423, 128] width 804 height 526
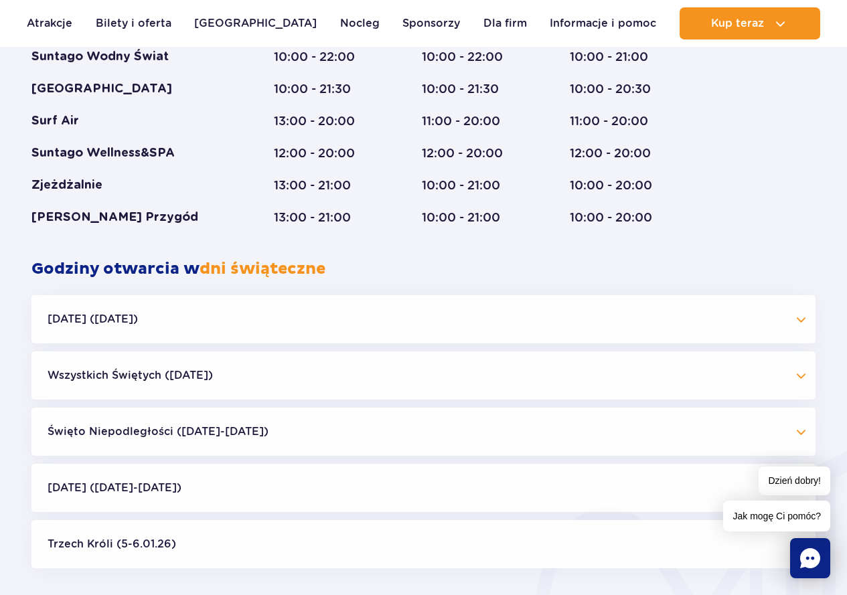
scroll to position [1112, 0]
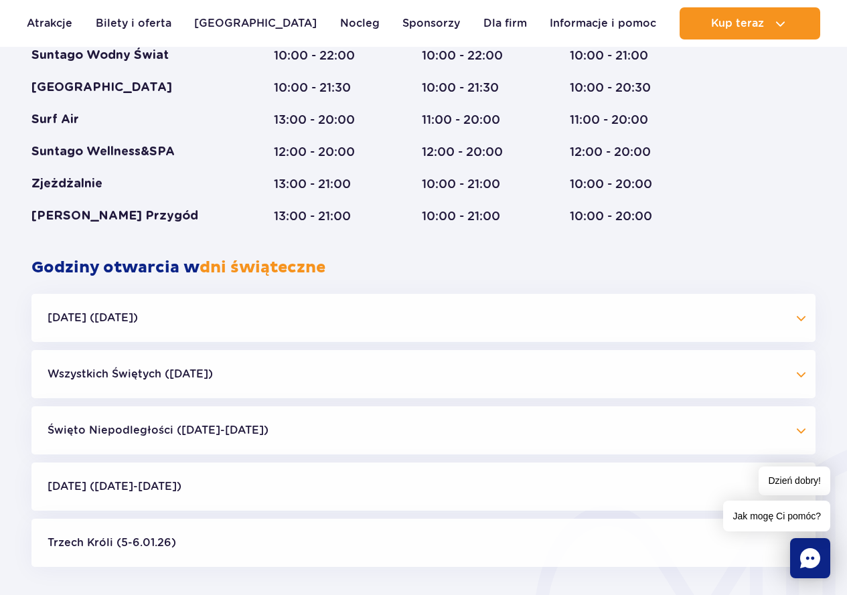
click at [151, 378] on button "Wszystkich Świętych (01.11.25)" at bounding box center [423, 374] width 784 height 48
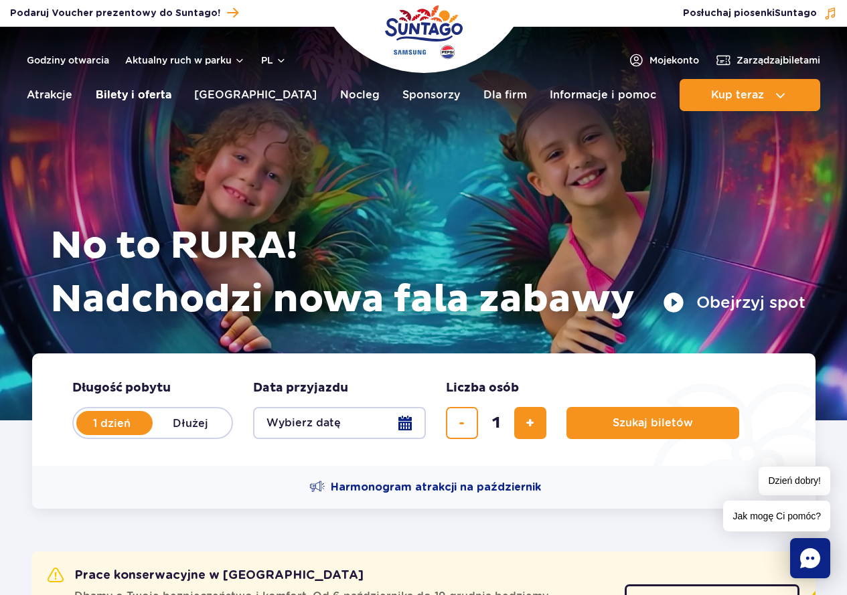
click at [130, 98] on link "Bilety i oferta" at bounding box center [134, 95] width 76 height 32
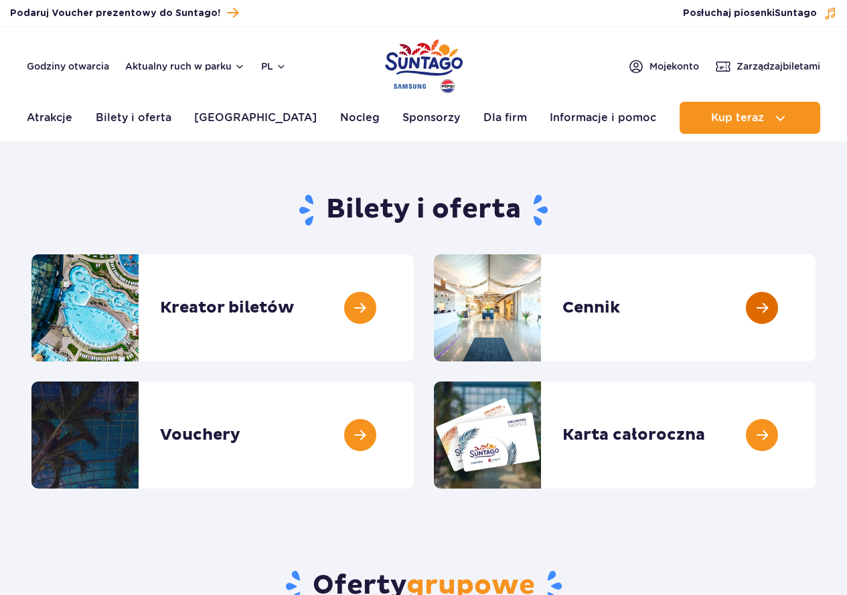
click at [815, 333] on link at bounding box center [815, 307] width 0 height 107
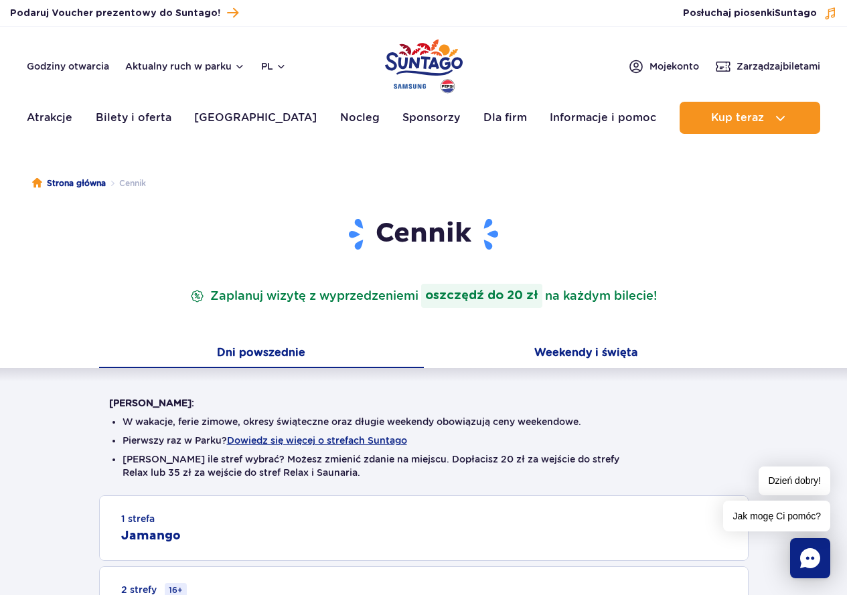
click at [581, 350] on button "Weekendy i święta" at bounding box center [586, 354] width 325 height 28
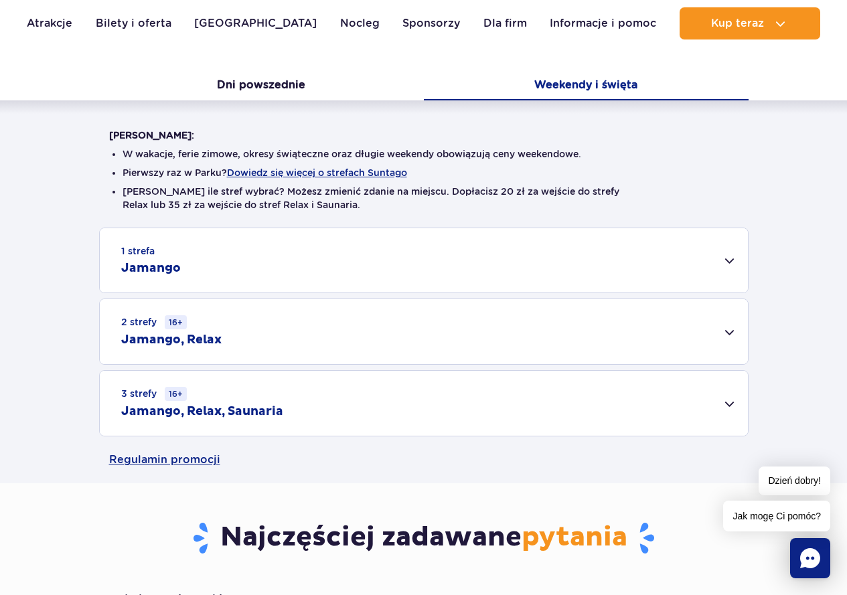
click at [563, 402] on div "3 strefy 16+ Jamango, Relax, Saunaria" at bounding box center [424, 403] width 648 height 65
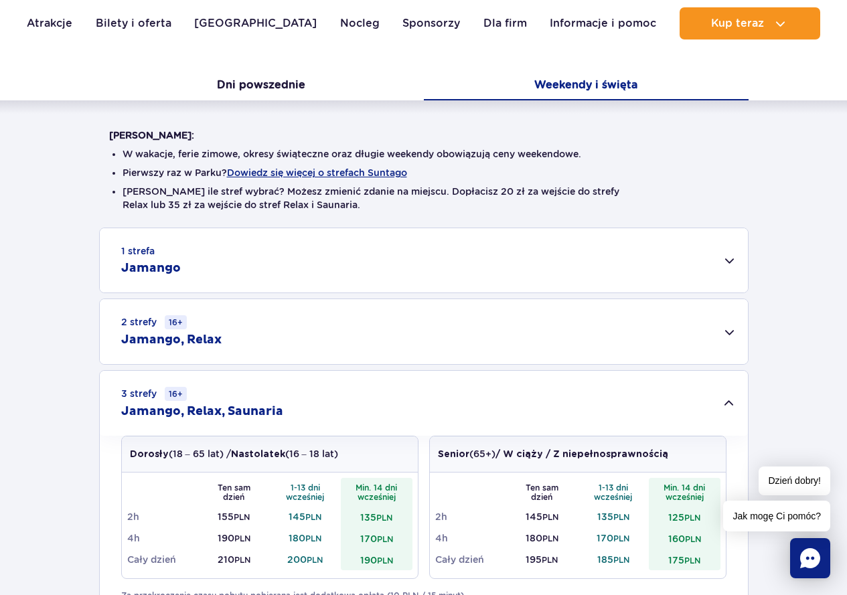
click at [780, 357] on div "1 strefa Jamango Dorosły (18 – 65 lat) / Nastolatek (16 – 18 lat) Ten sam dzień…" at bounding box center [423, 423] width 847 height 390
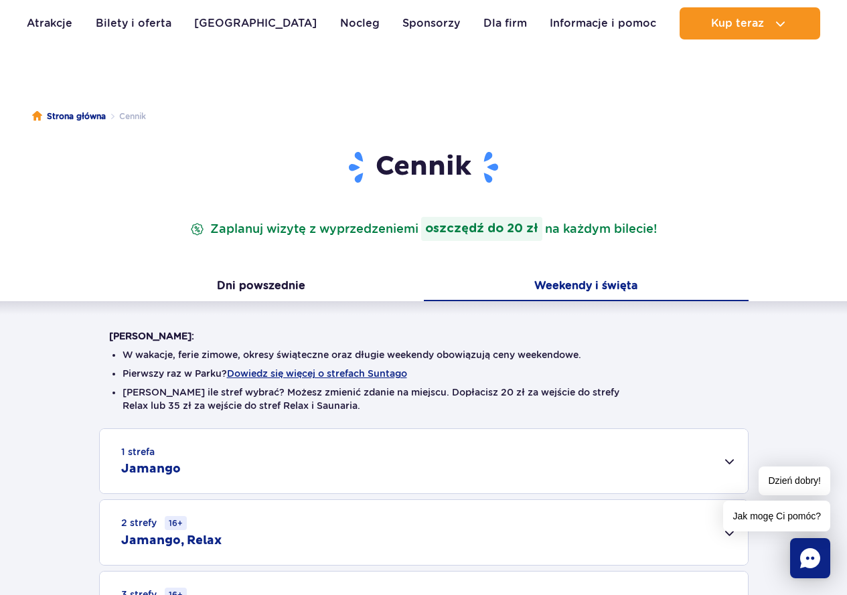
scroll to position [201, 0]
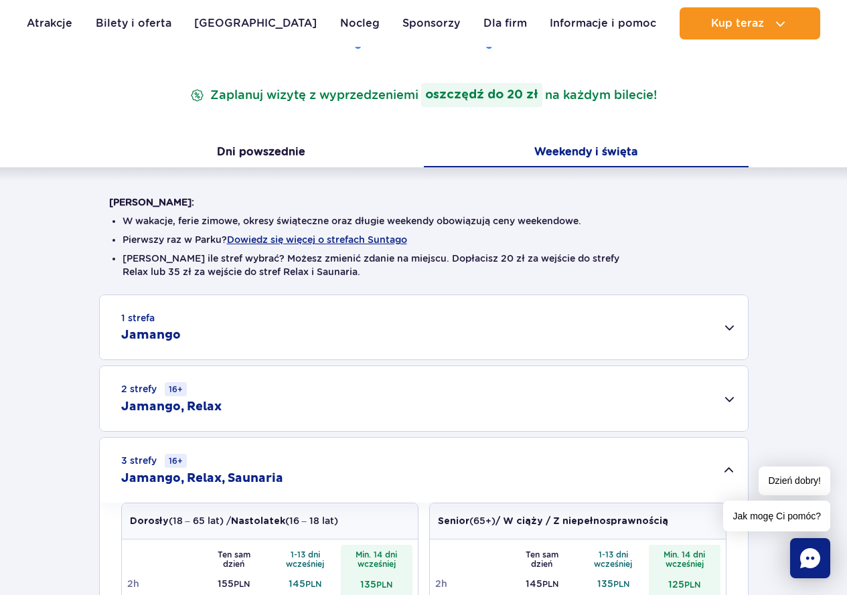
click at [333, 390] on div "2 strefy 16+ Jamango, Relax" at bounding box center [424, 398] width 648 height 65
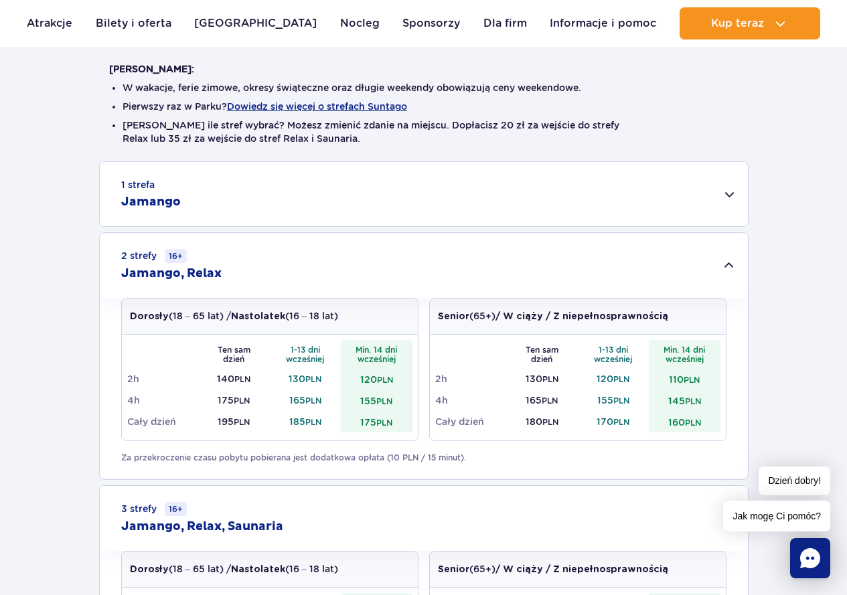
scroll to position [335, 0]
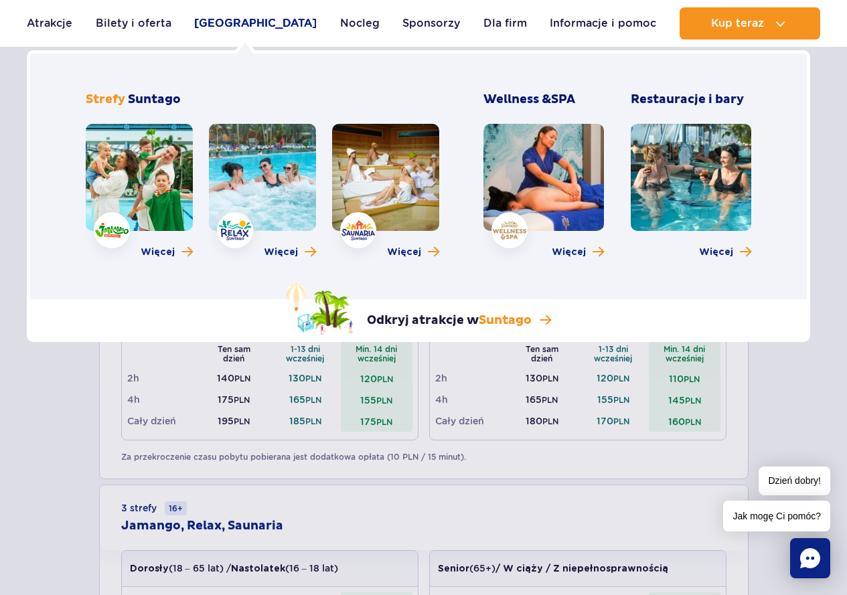
click at [268, 23] on link "[GEOGRAPHIC_DATA]" at bounding box center [255, 23] width 122 height 32
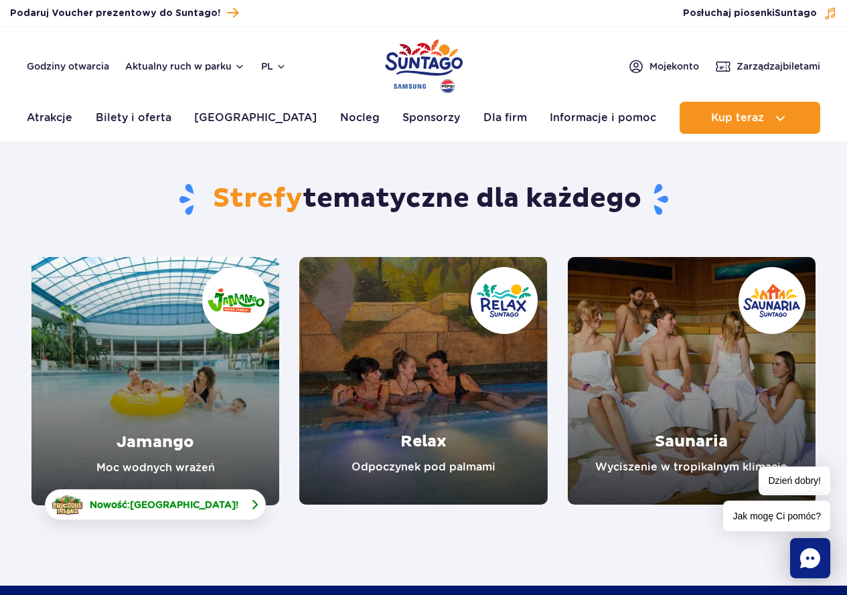
click at [170, 502] on span "[GEOGRAPHIC_DATA]" at bounding box center [183, 504] width 106 height 11
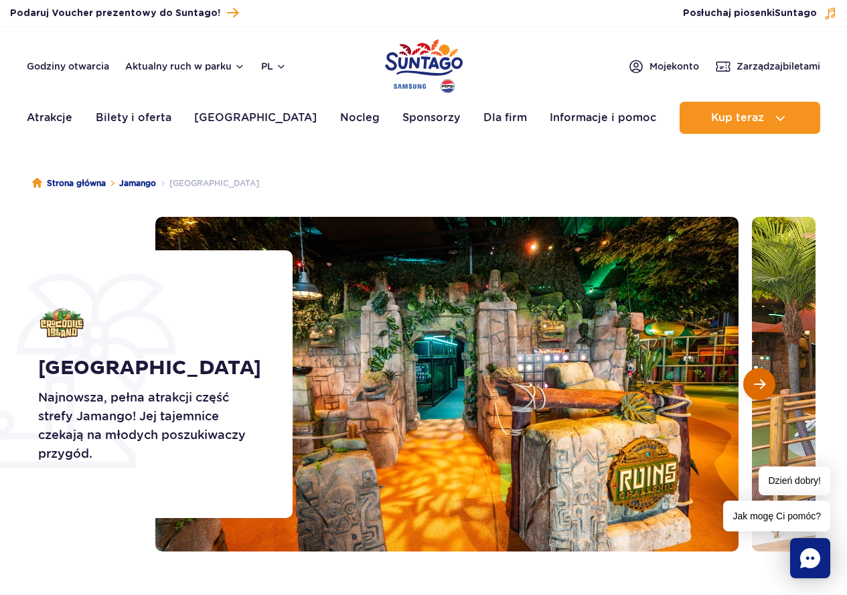
click at [754, 388] on span "Następny slajd" at bounding box center [759, 384] width 11 height 12
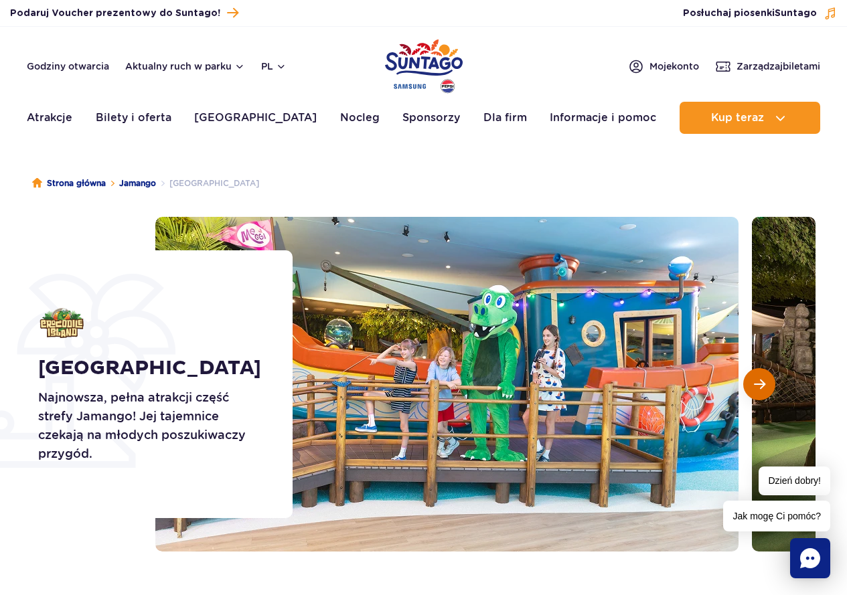
click at [754, 388] on span "Następny slajd" at bounding box center [759, 384] width 11 height 12
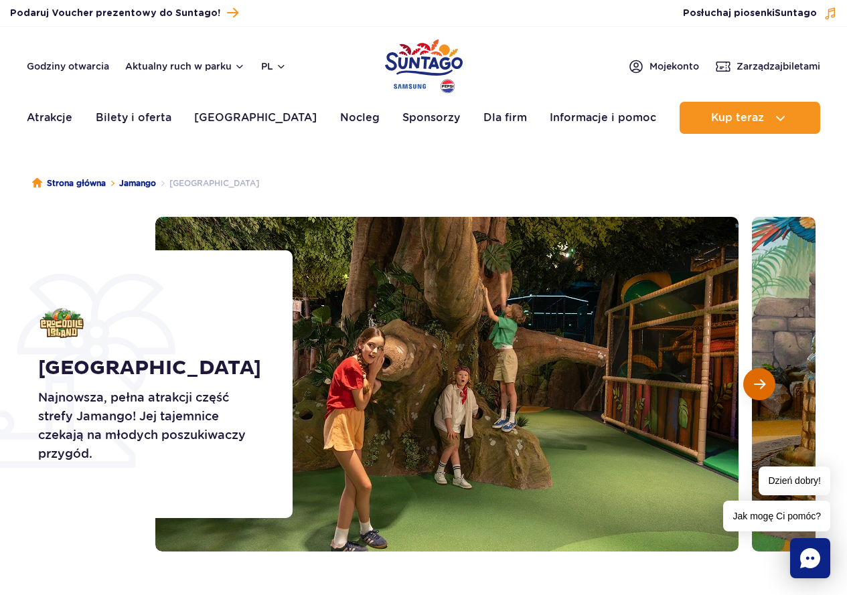
click at [754, 388] on span "Następny slajd" at bounding box center [759, 384] width 11 height 12
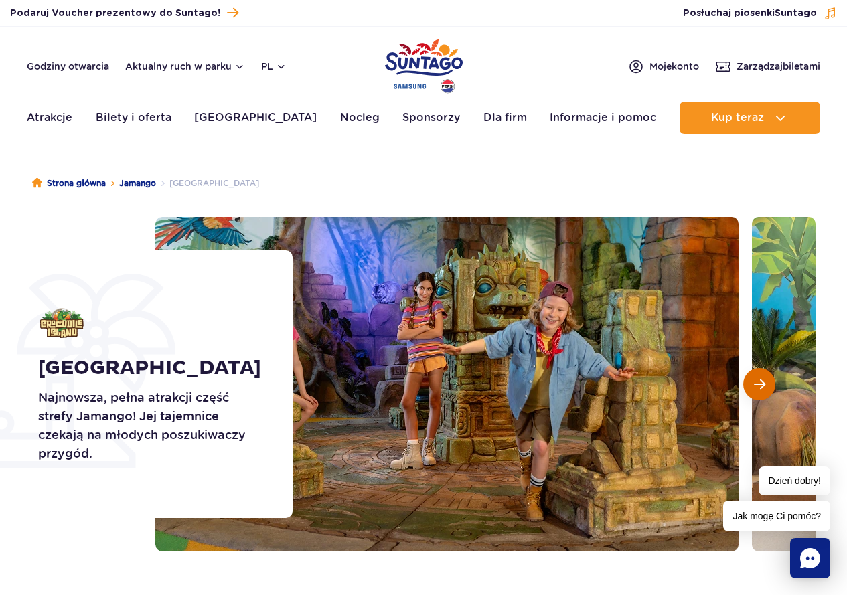
click at [754, 388] on span "Następny slajd" at bounding box center [759, 384] width 11 height 12
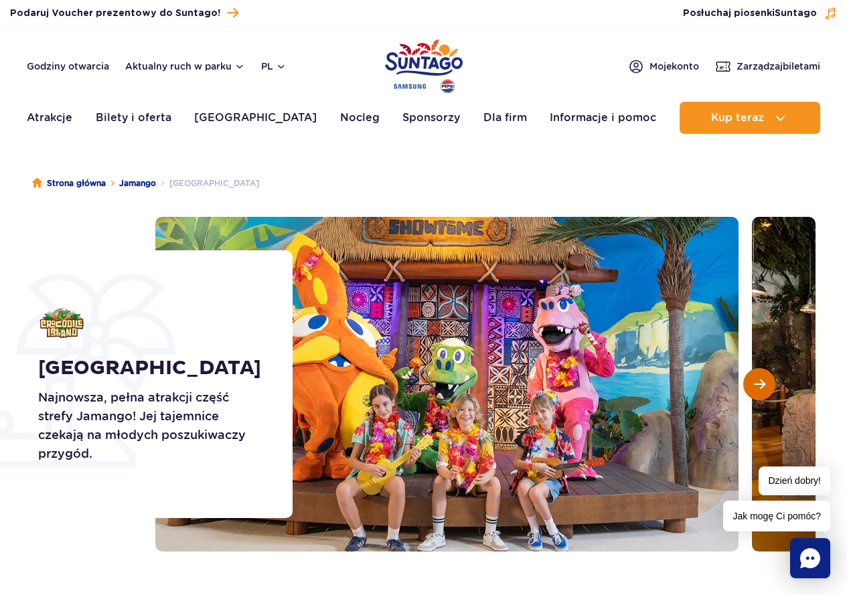
click at [754, 388] on span "Następny slajd" at bounding box center [759, 384] width 11 height 12
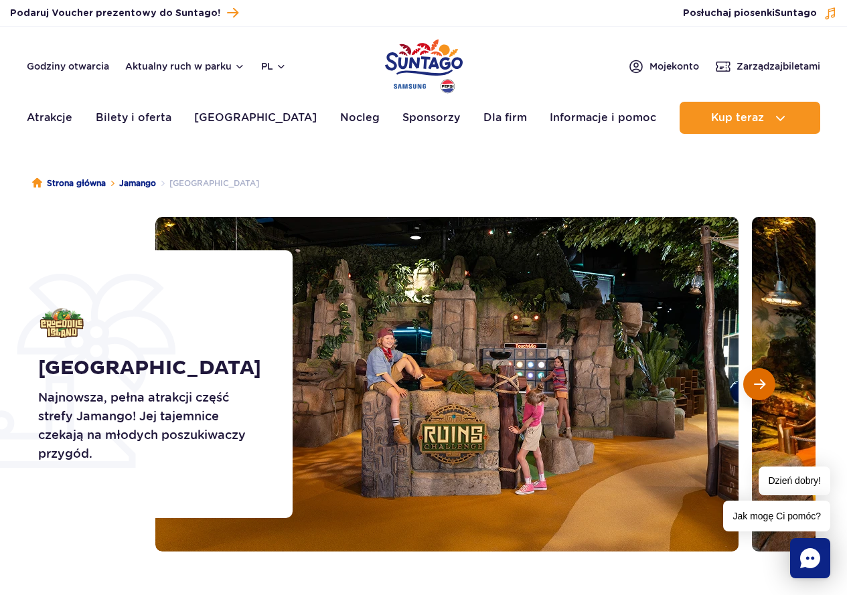
click at [754, 388] on span "Następny slajd" at bounding box center [759, 384] width 11 height 12
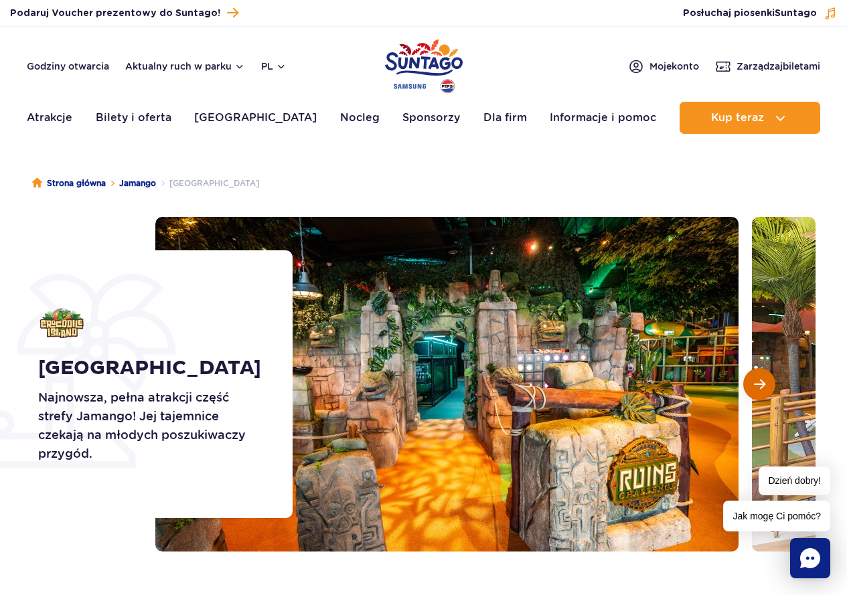
click at [754, 388] on span "Następny slajd" at bounding box center [759, 384] width 11 height 12
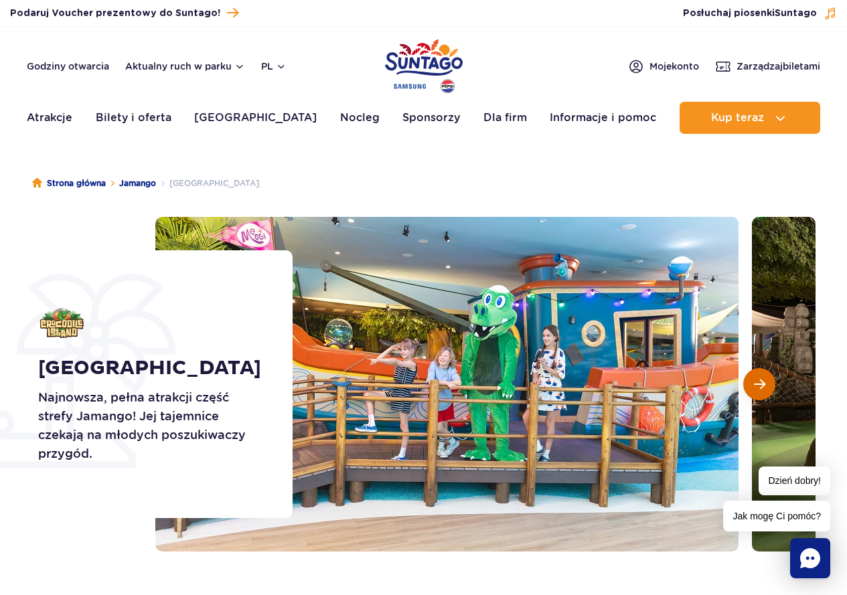
click at [754, 388] on span "Następny slajd" at bounding box center [759, 384] width 11 height 12
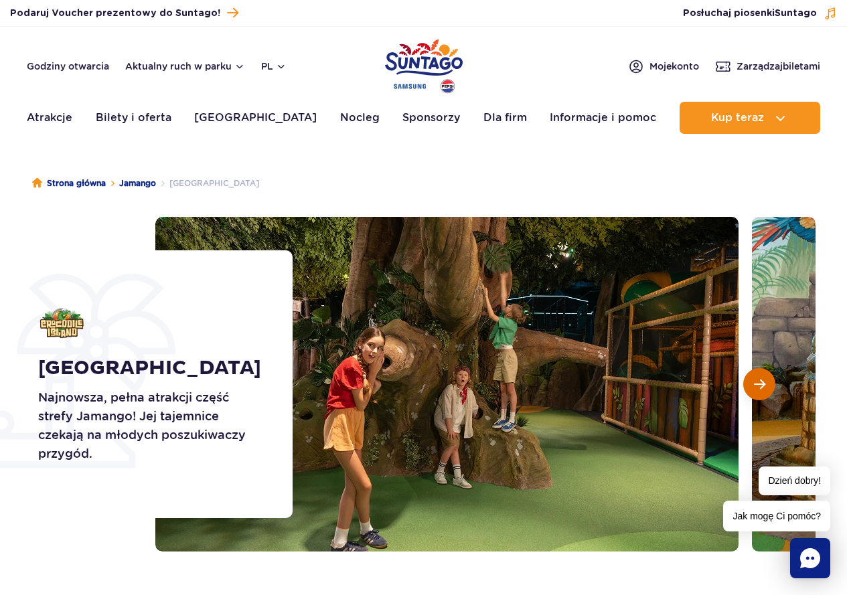
click at [754, 388] on span "Następny slajd" at bounding box center [759, 384] width 11 height 12
